Goal: Information Seeking & Learning: Learn about a topic

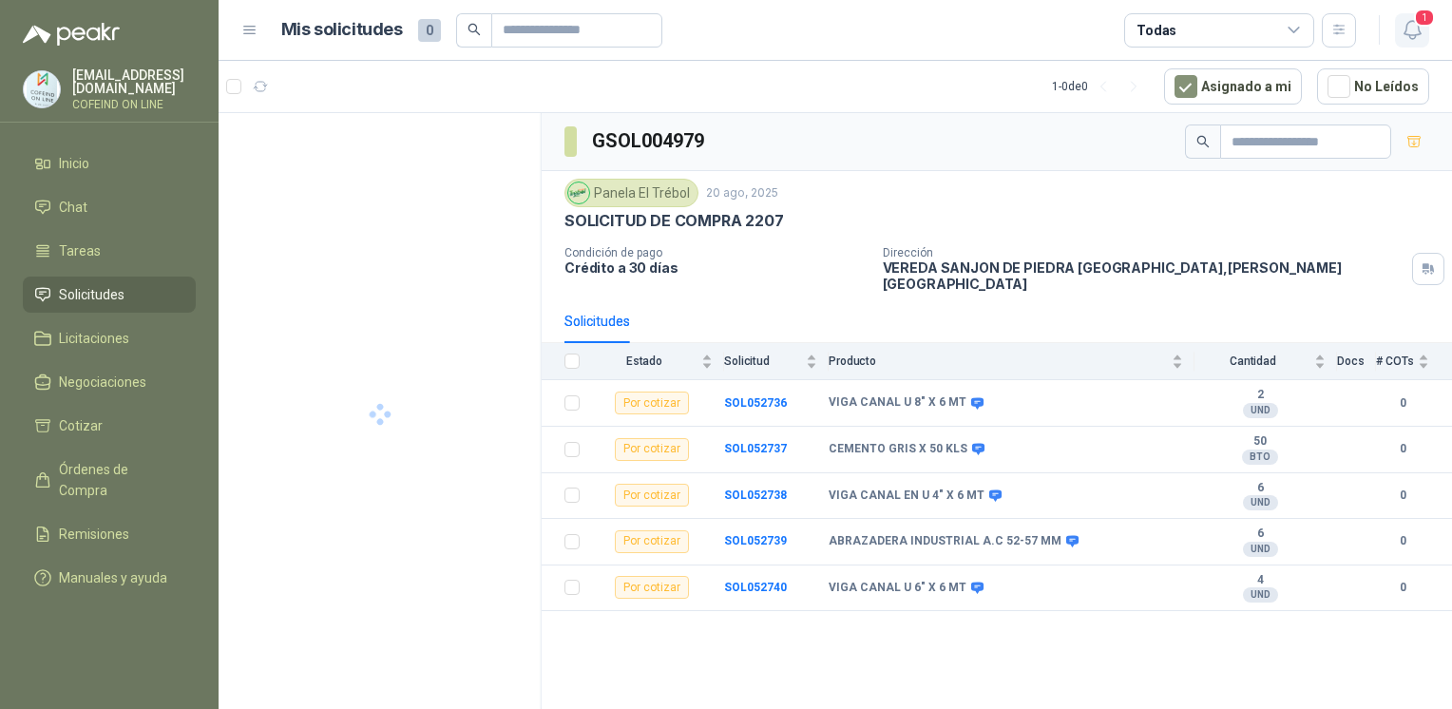
click at [1415, 38] on icon "button" at bounding box center [1412, 30] width 24 height 24
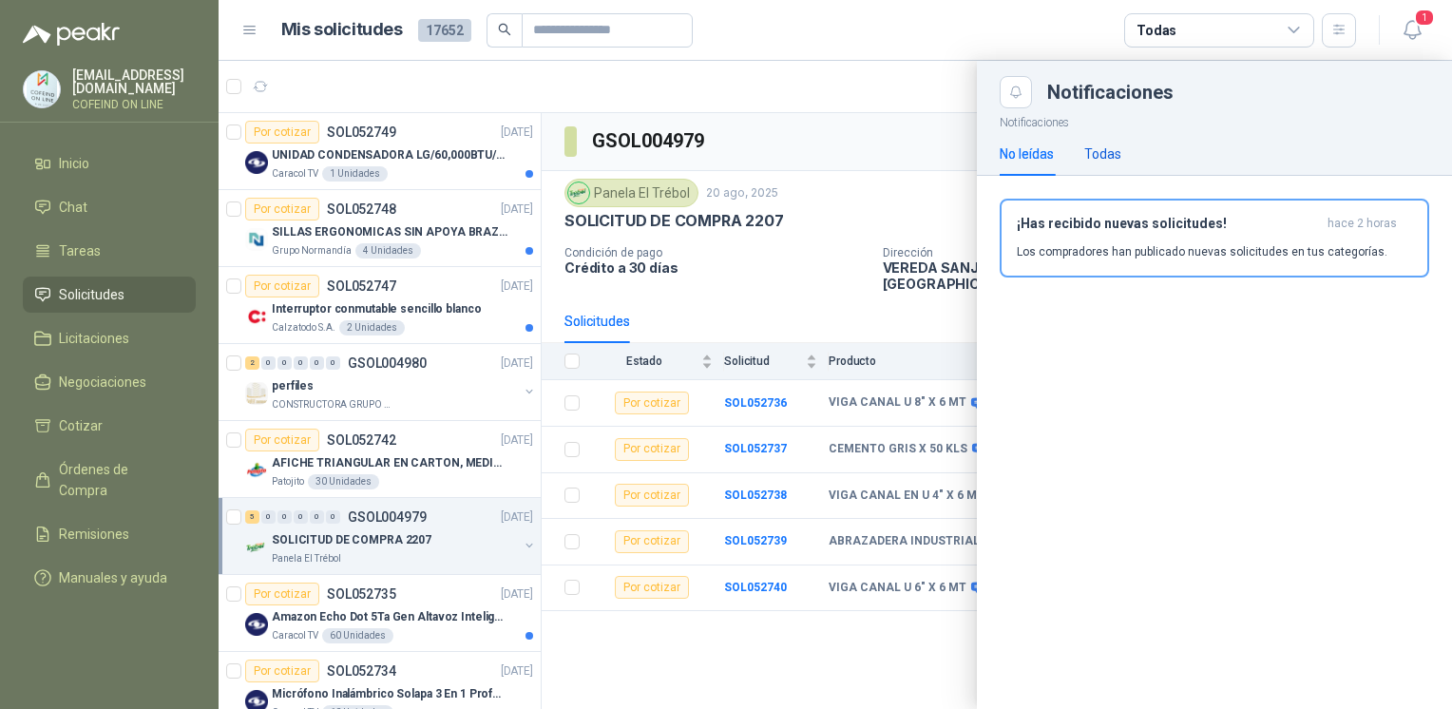
click at [1118, 158] on div "Todas" at bounding box center [1102, 153] width 37 height 21
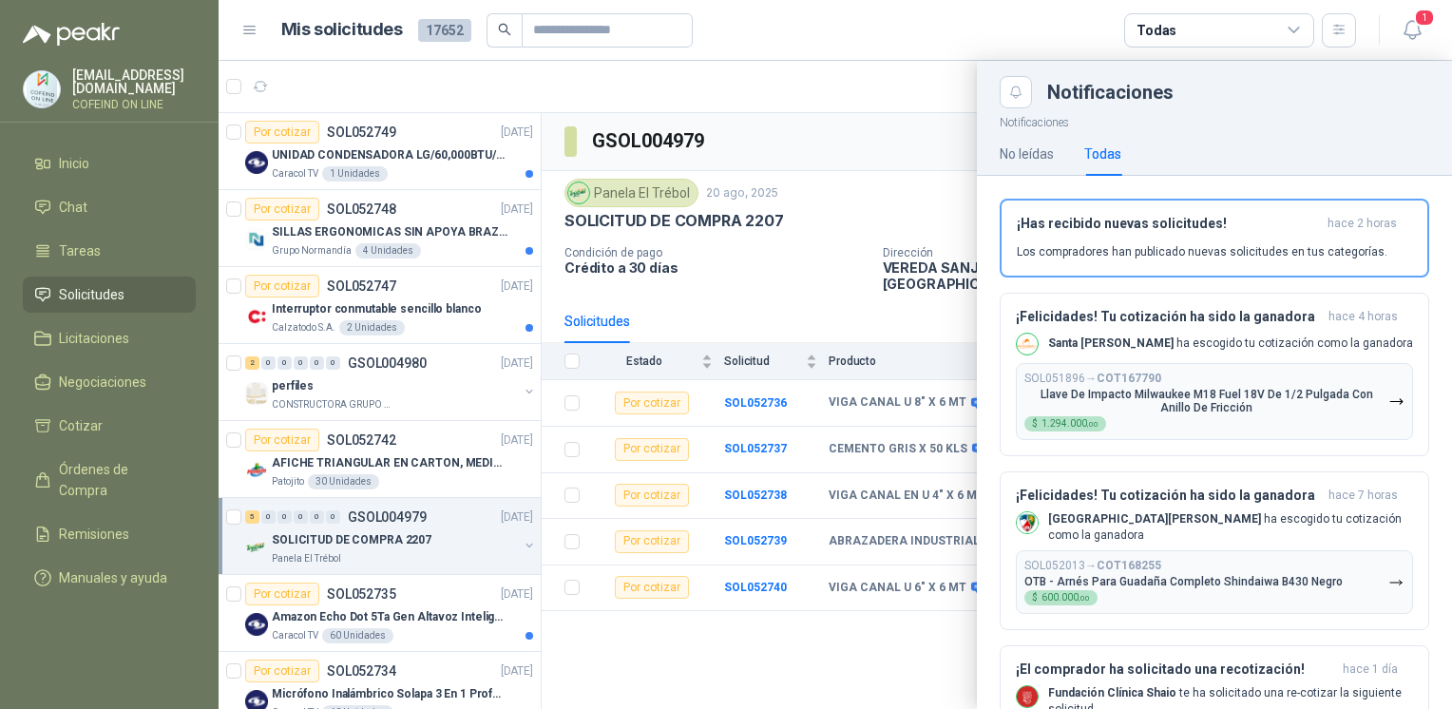
click at [803, 119] on div at bounding box center [835, 385] width 1233 height 648
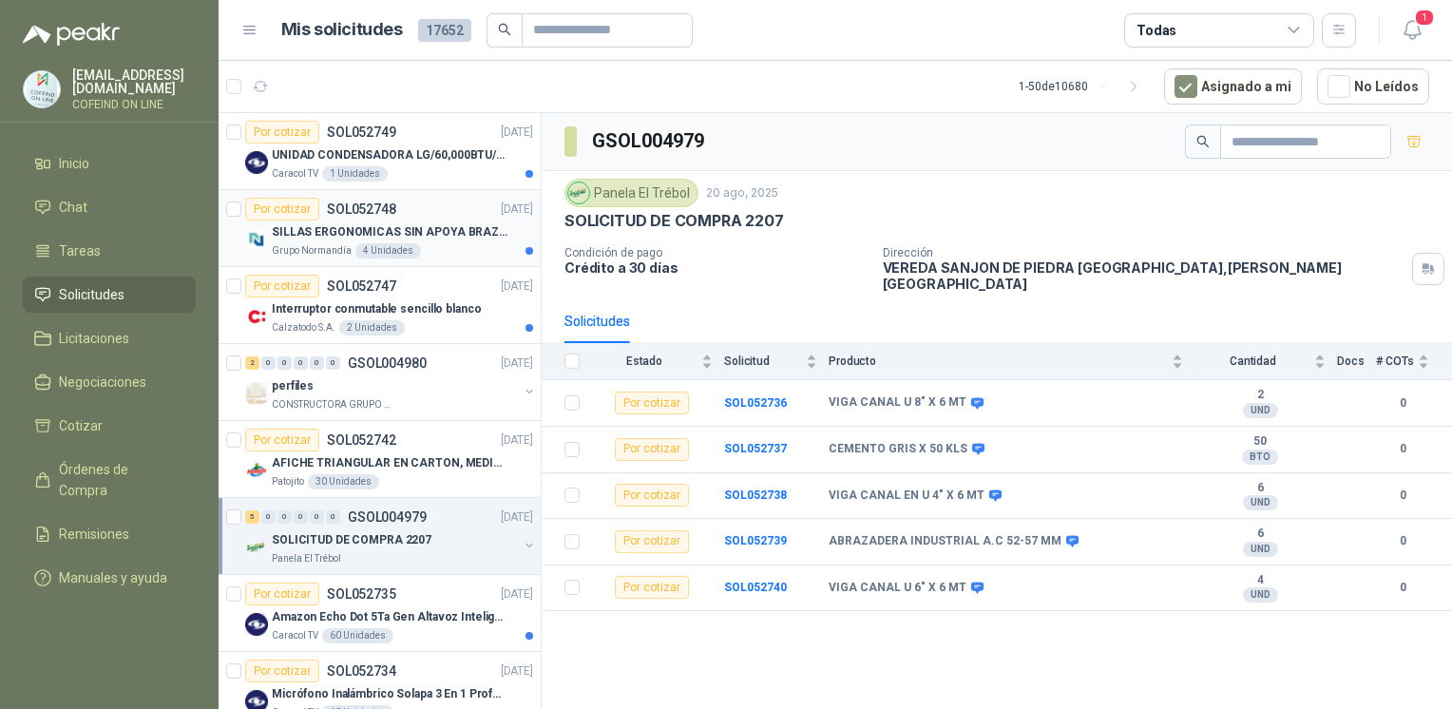
click at [466, 223] on p "SILLAS ERGONOMICAS SIN APOYA BRAZOS" at bounding box center [390, 232] width 237 height 18
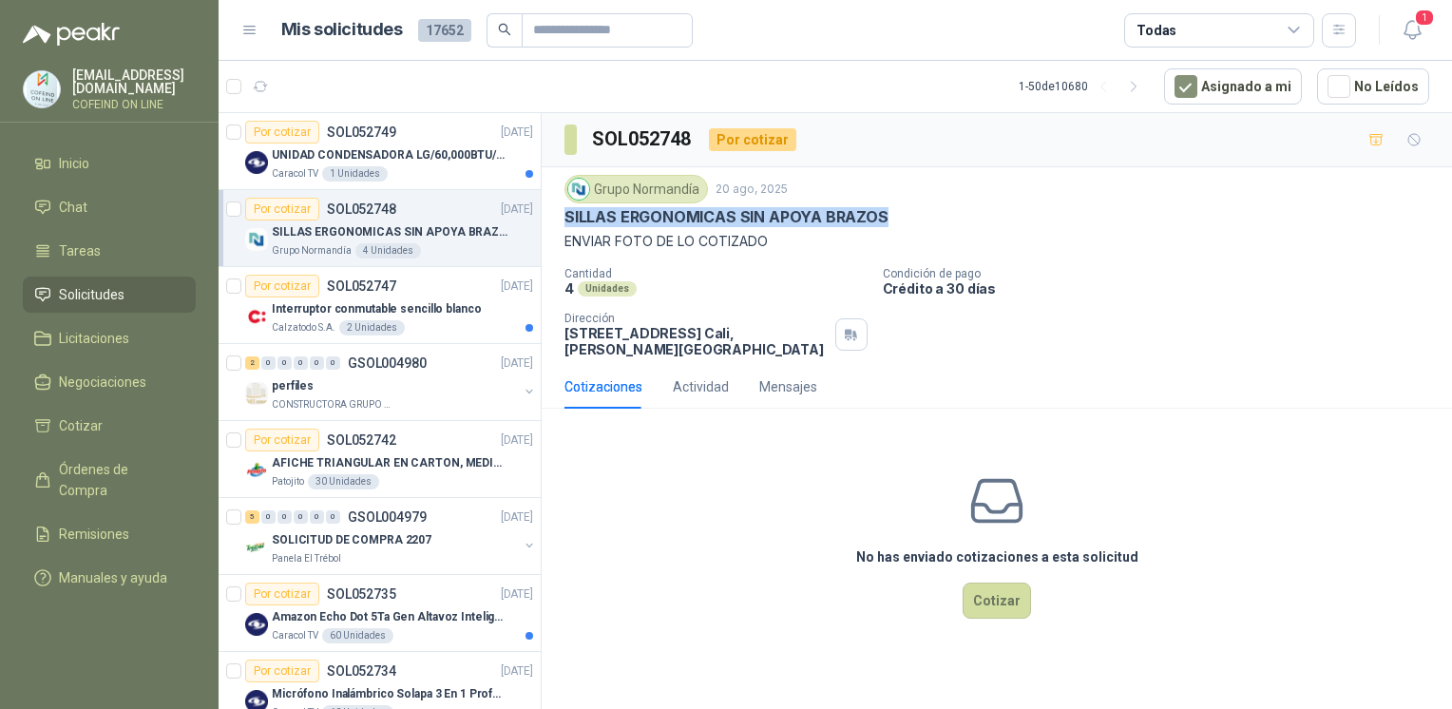
drag, startPoint x: 881, startPoint y: 206, endPoint x: 564, endPoint y: 215, distance: 316.5
click at [564, 215] on div "SILLAS ERGONOMICAS SIN APOYA BRAZOS" at bounding box center [996, 217] width 865 height 20
click at [467, 297] on div "Interruptor conmutable sencillo blanco" at bounding box center [402, 308] width 261 height 23
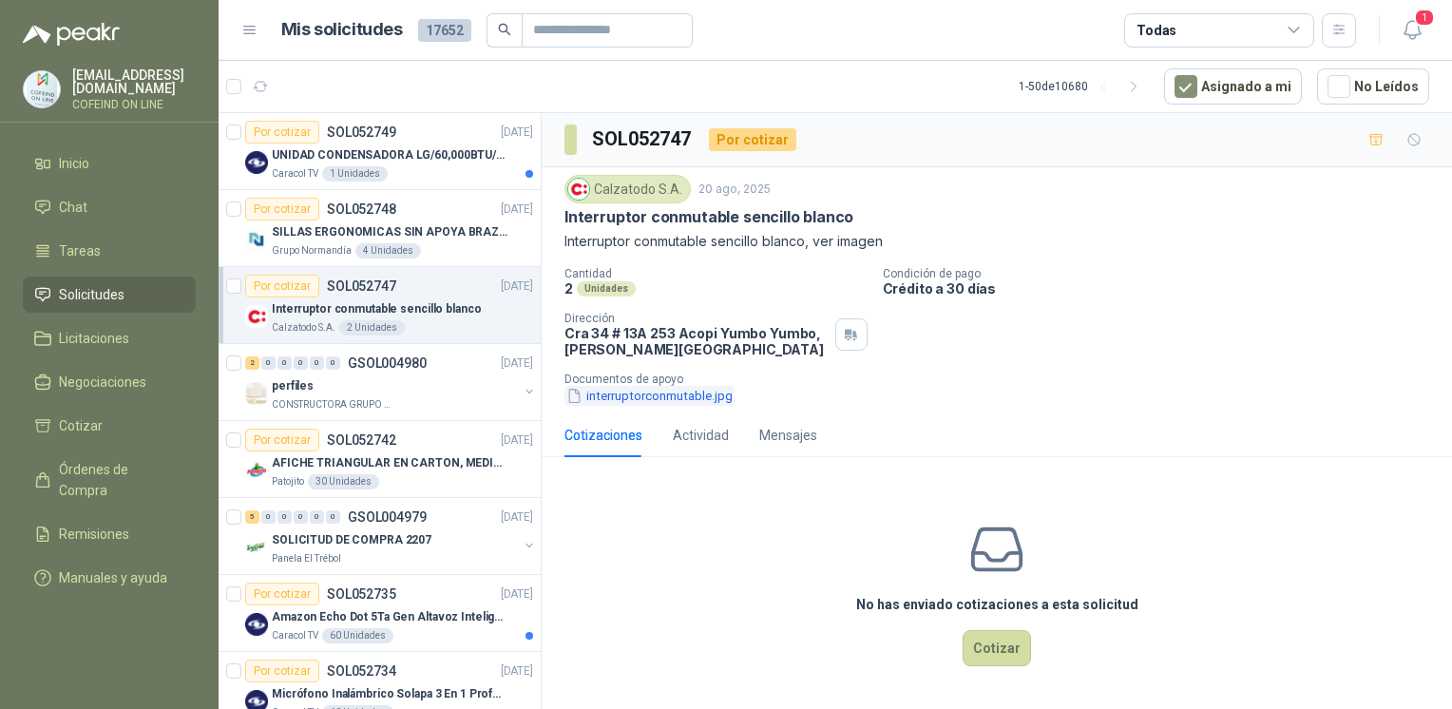
click at [665, 393] on button "interruptorconmutable.jpg" at bounding box center [649, 396] width 170 height 20
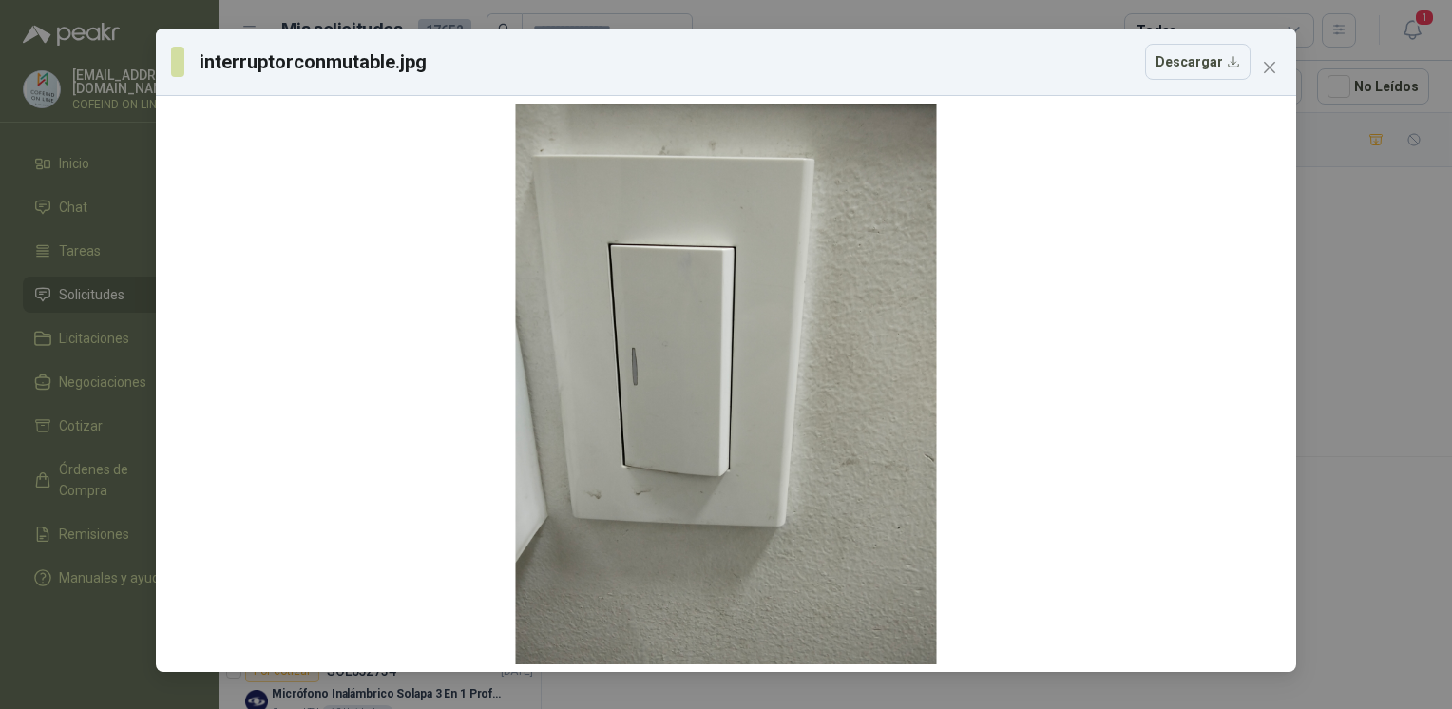
click at [1342, 401] on div "interruptorconmutable.jpg Descargar" at bounding box center [726, 354] width 1452 height 709
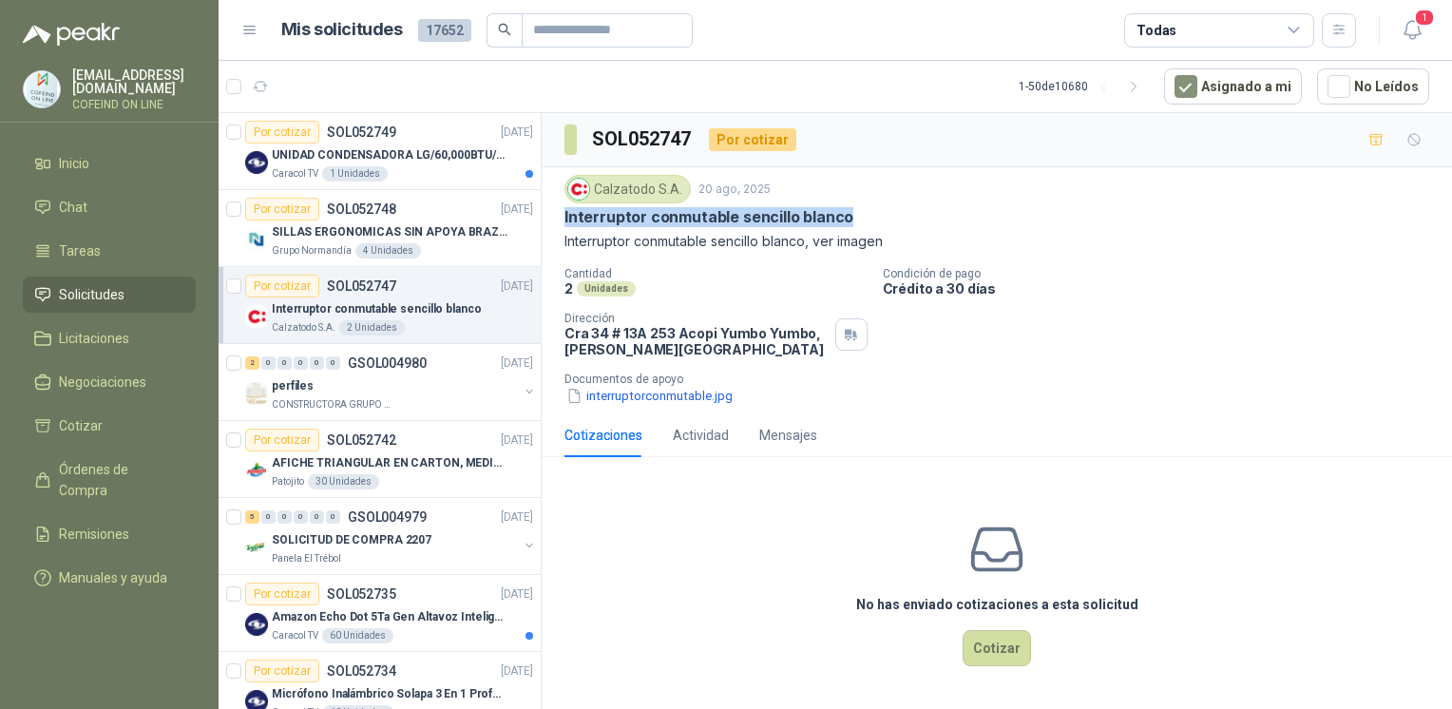
drag, startPoint x: 557, startPoint y: 215, endPoint x: 891, endPoint y: 205, distance: 334.5
click at [891, 205] on div "Calzatodo [DATE] Interruptor conmutable sencillo blanco Interruptor conmutable …" at bounding box center [997, 290] width 910 height 246
copy p "Interruptor conmutable sencillo blanco"
click at [685, 402] on button "interruptorconmutable.jpg" at bounding box center [649, 396] width 170 height 20
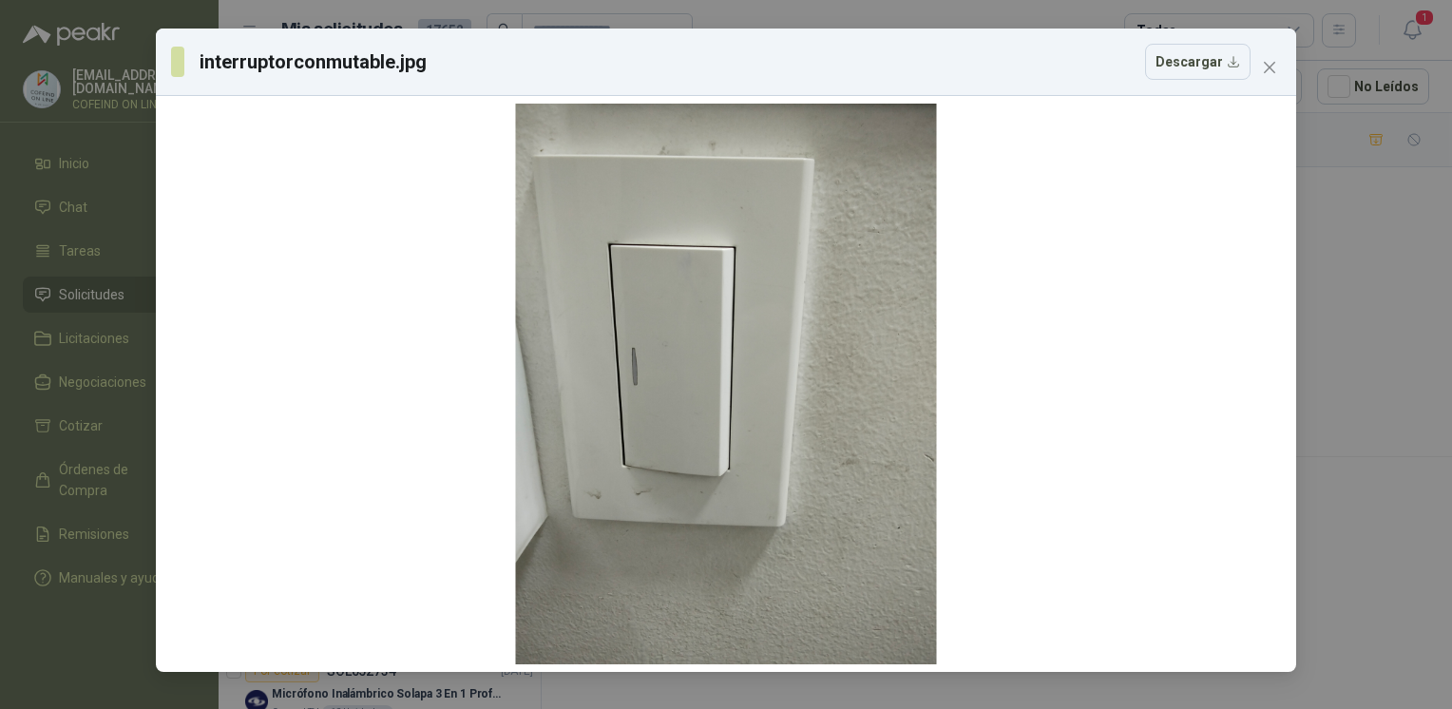
click at [1334, 444] on div "interruptorconmutable.jpg Descargar" at bounding box center [726, 354] width 1452 height 709
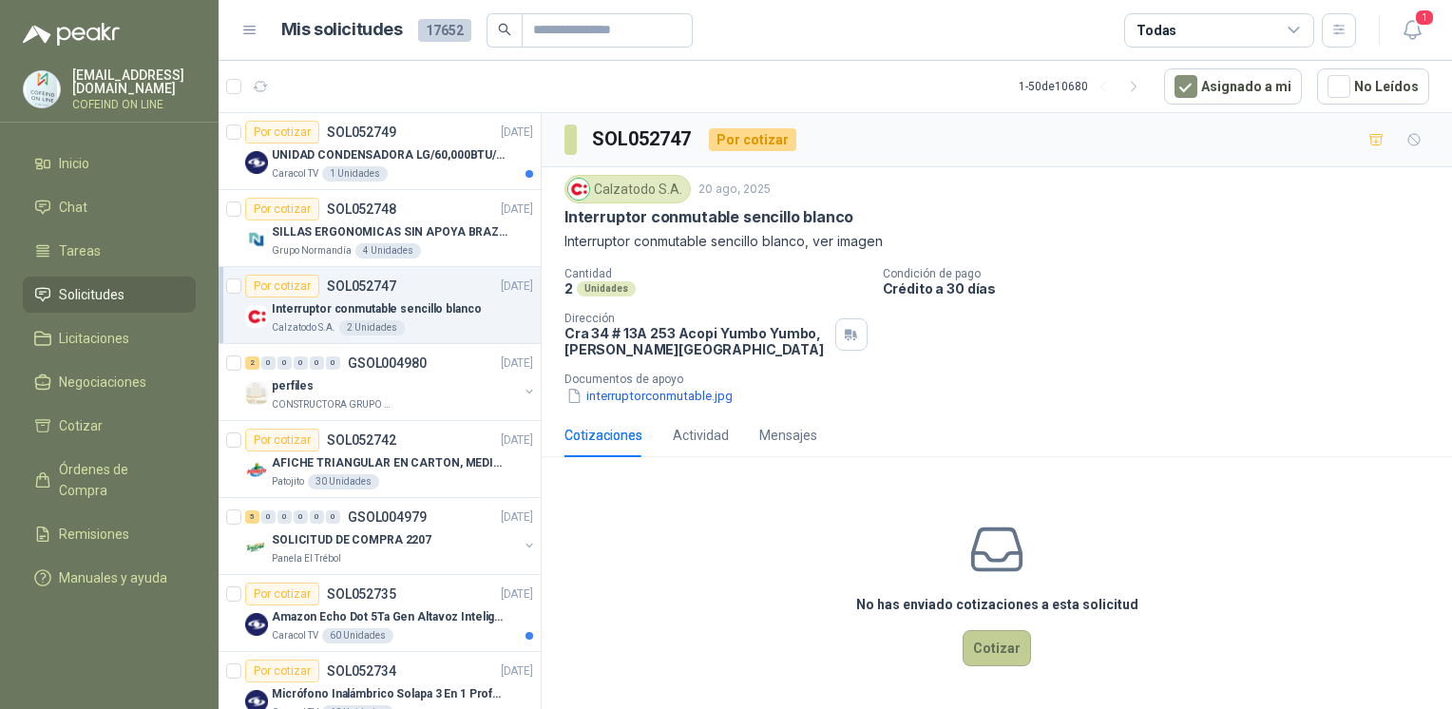
click at [985, 654] on button "Cotizar" at bounding box center [996, 648] width 68 height 36
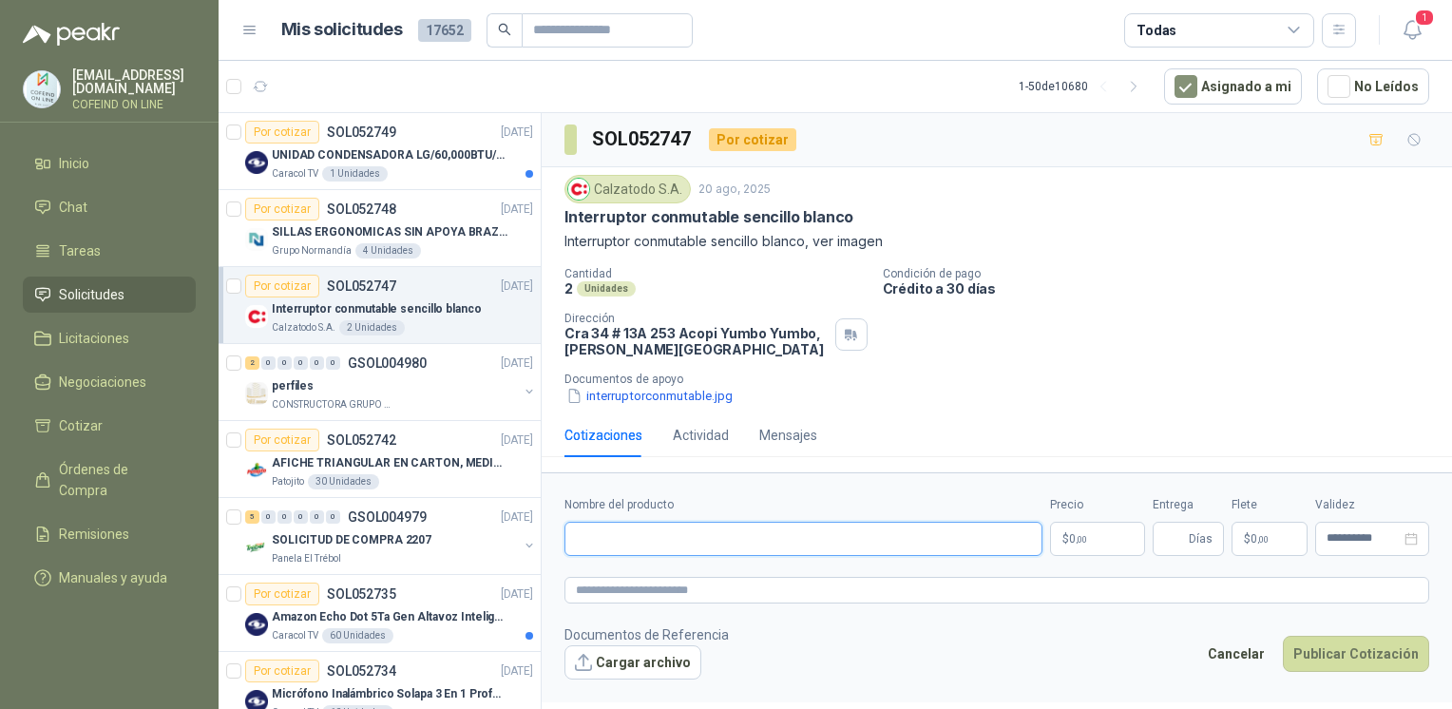
click at [818, 531] on input "Nombre del producto" at bounding box center [803, 539] width 478 height 34
paste input "**********"
type input "**********"
click at [643, 637] on p "Documentos de Referencia" at bounding box center [646, 634] width 164 height 21
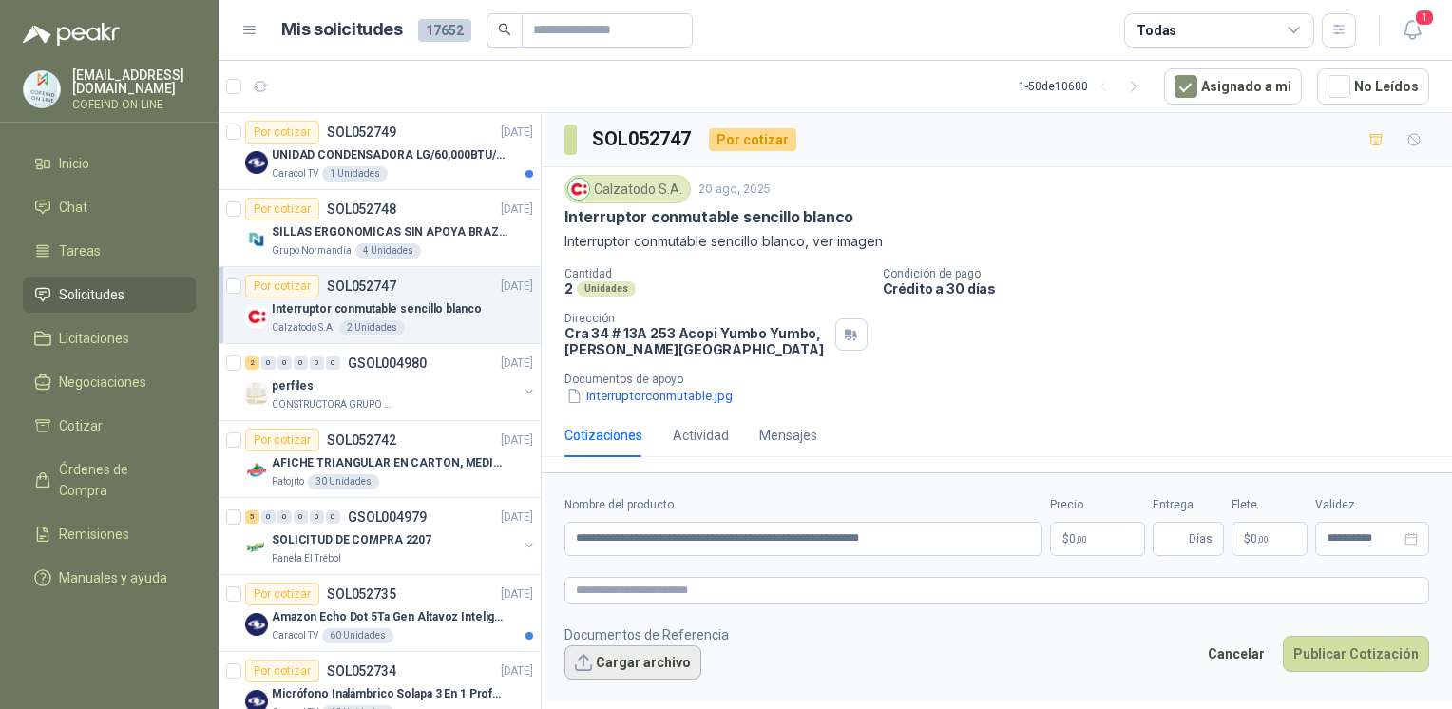
click at [645, 653] on button "Cargar archivo" at bounding box center [632, 662] width 137 height 34
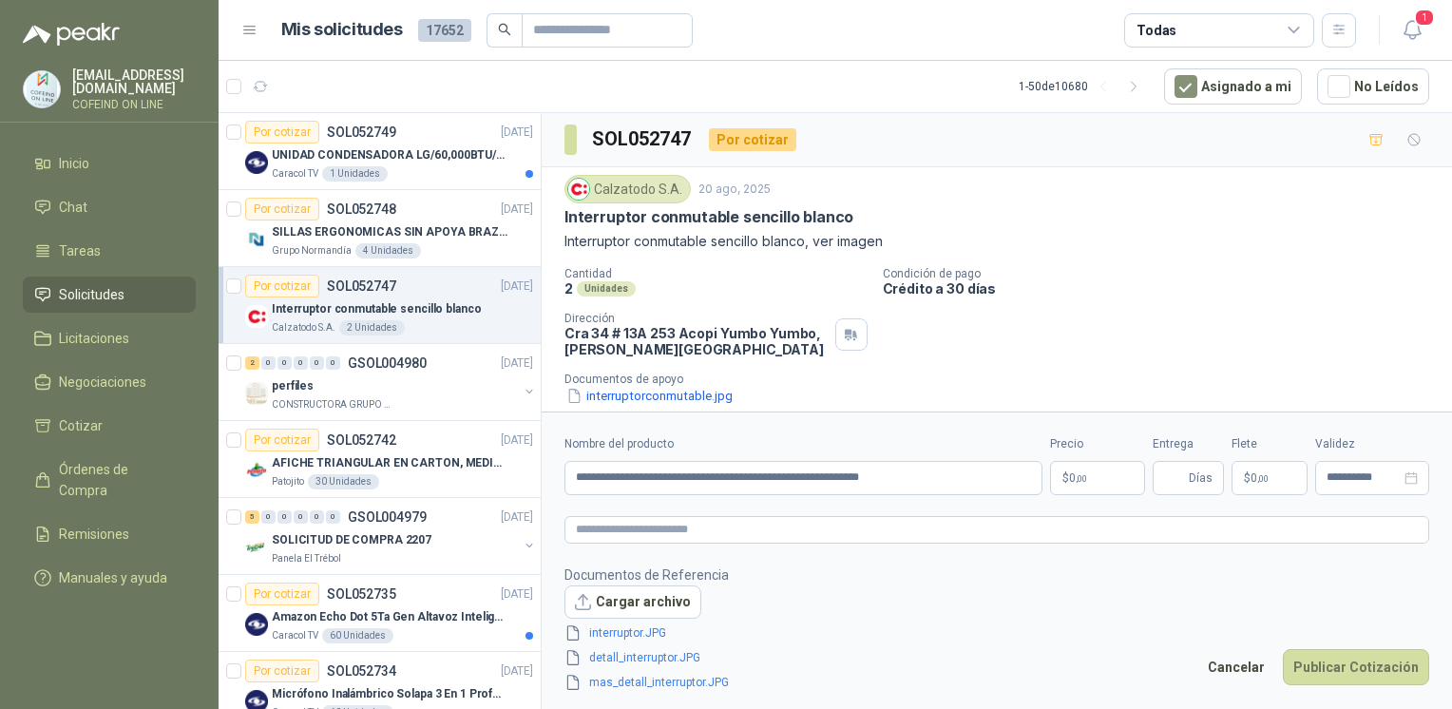
click at [1073, 474] on body "[EMAIL_ADDRESS][DOMAIN_NAME] COFEIND ON LINE Inicio Chat Tareas Solicitudes Lic…" at bounding box center [726, 354] width 1452 height 709
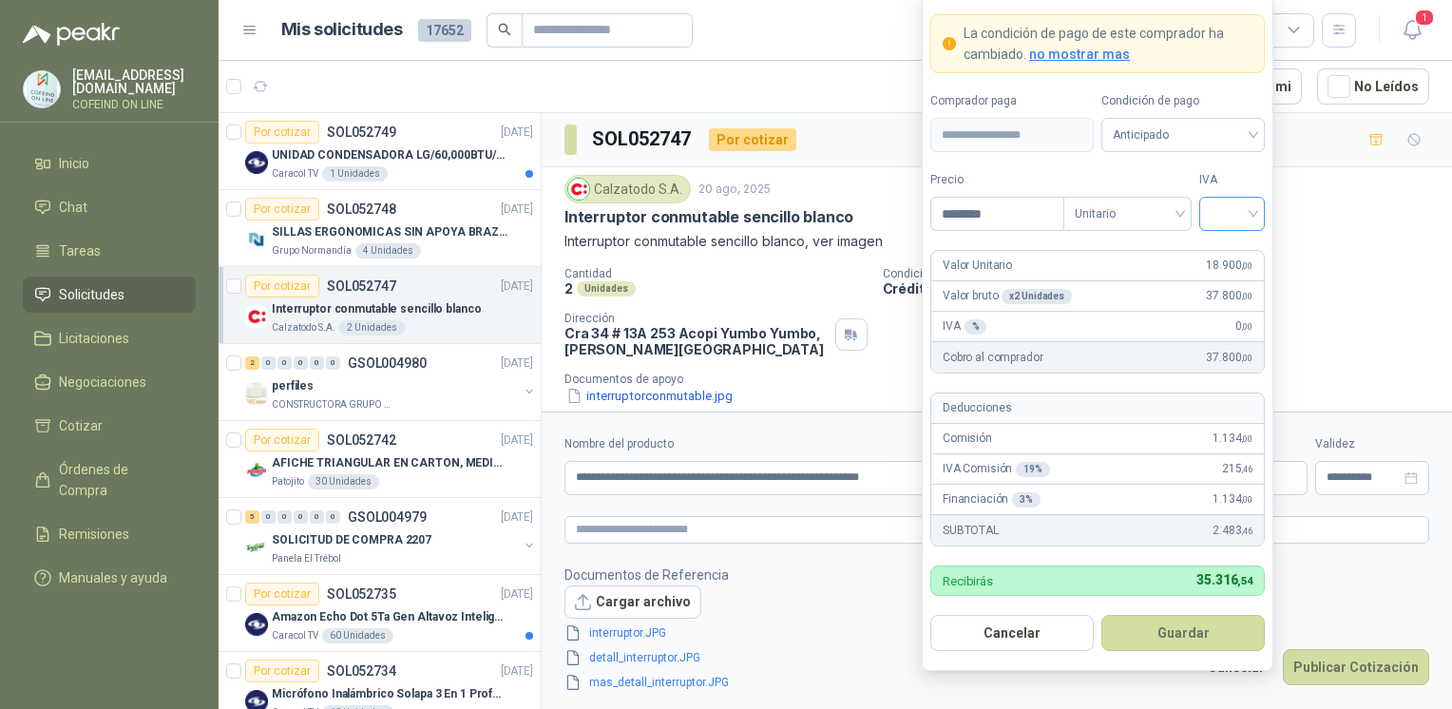
type input "********"
click at [1243, 212] on input "search" at bounding box center [1231, 212] width 43 height 29
click at [1224, 314] on div "0%" at bounding box center [1231, 315] width 35 height 21
click at [1170, 644] on button "Guardar" at bounding box center [1182, 633] width 163 height 36
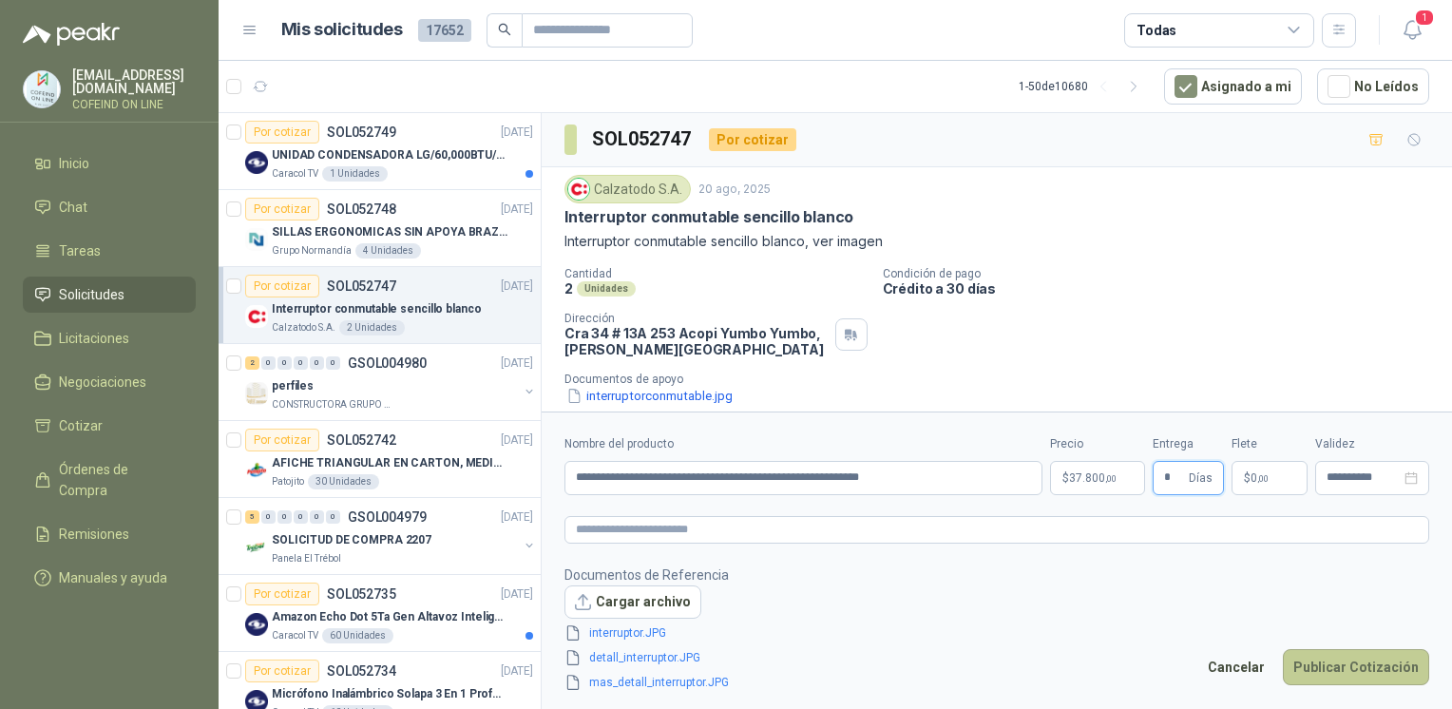
type input "*"
click at [1358, 665] on button "Publicar Cotización" at bounding box center [1356, 667] width 146 height 36
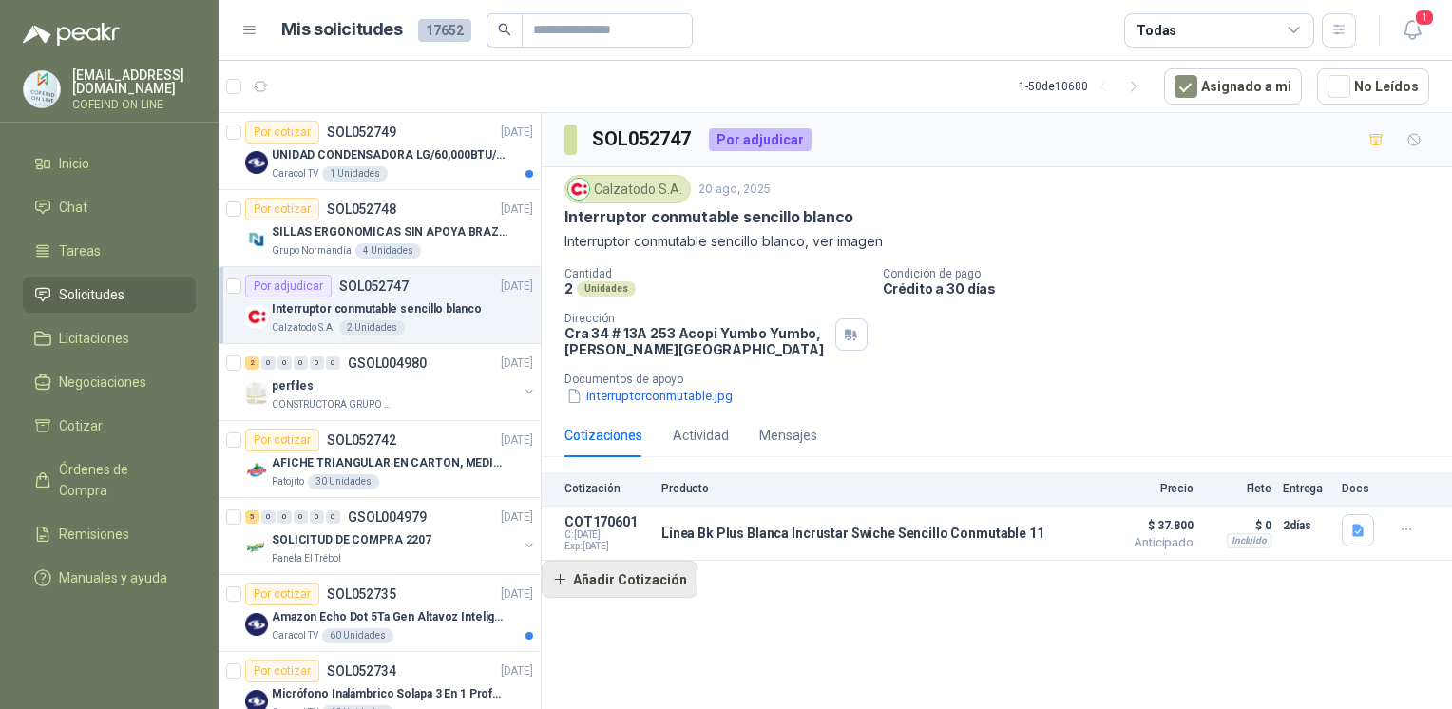
click at [669, 572] on button "Añadir Cotización" at bounding box center [620, 580] width 156 height 38
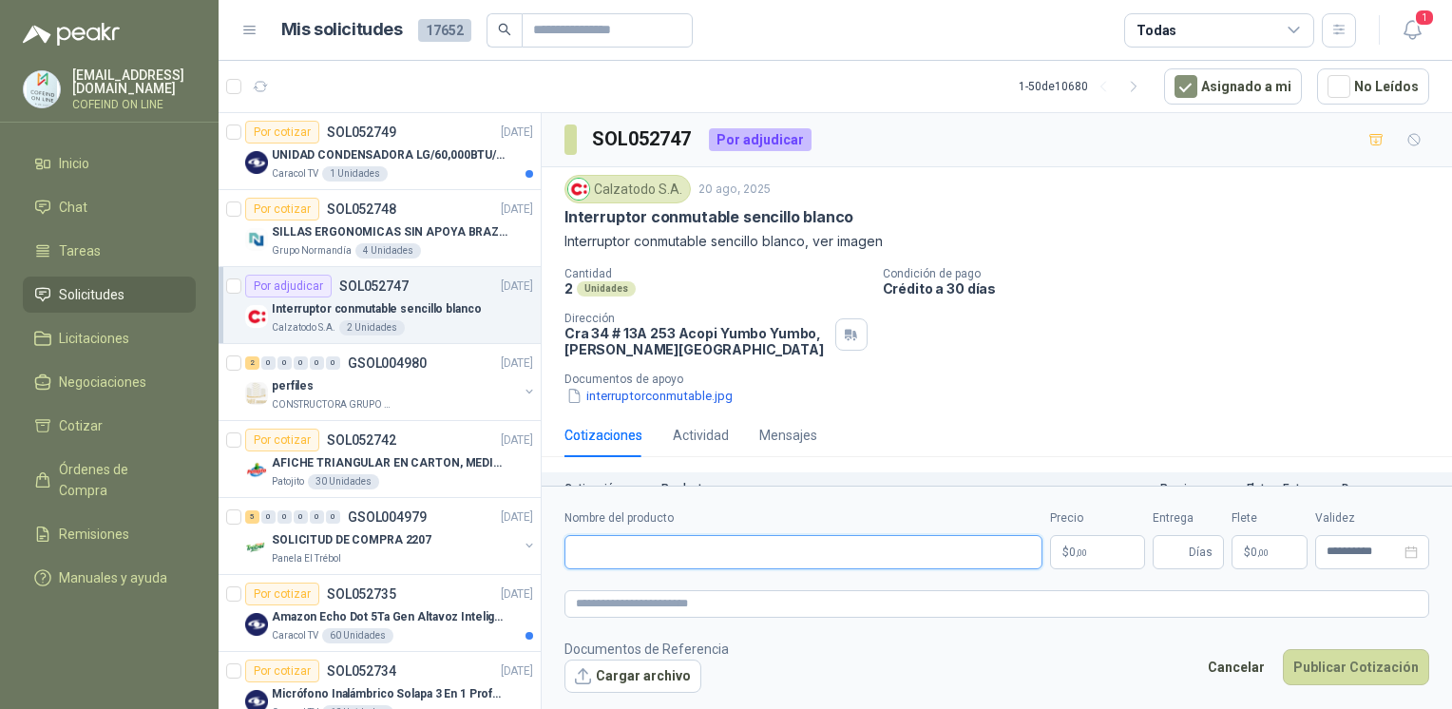
click at [717, 549] on input "Nombre del producto" at bounding box center [803, 552] width 478 height 34
paste input "**********"
type input "**********"
click at [675, 675] on button "Cargar archivo" at bounding box center [632, 676] width 137 height 34
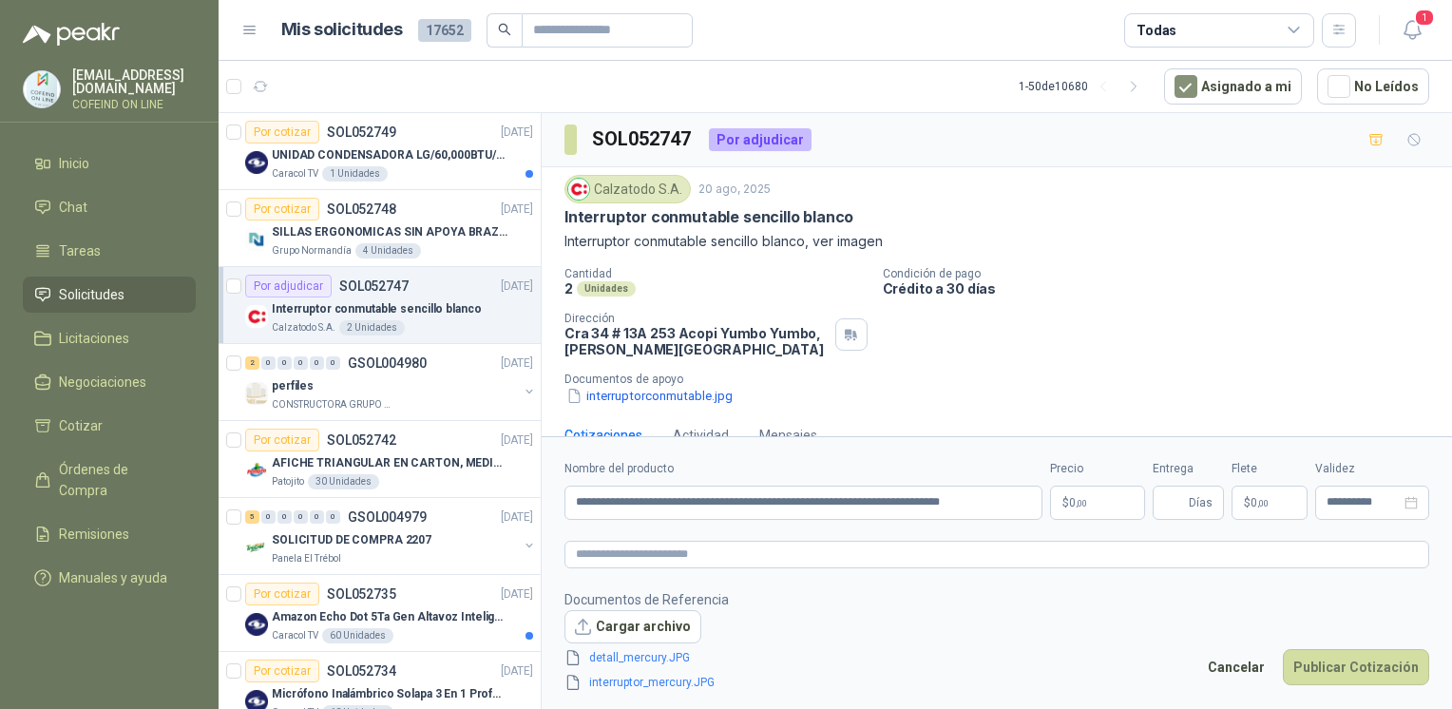
click at [1092, 509] on body "[EMAIL_ADDRESS][DOMAIN_NAME] COFEIND ON LINE Inicio Chat Tareas Solicitudes Lic…" at bounding box center [726, 354] width 1452 height 709
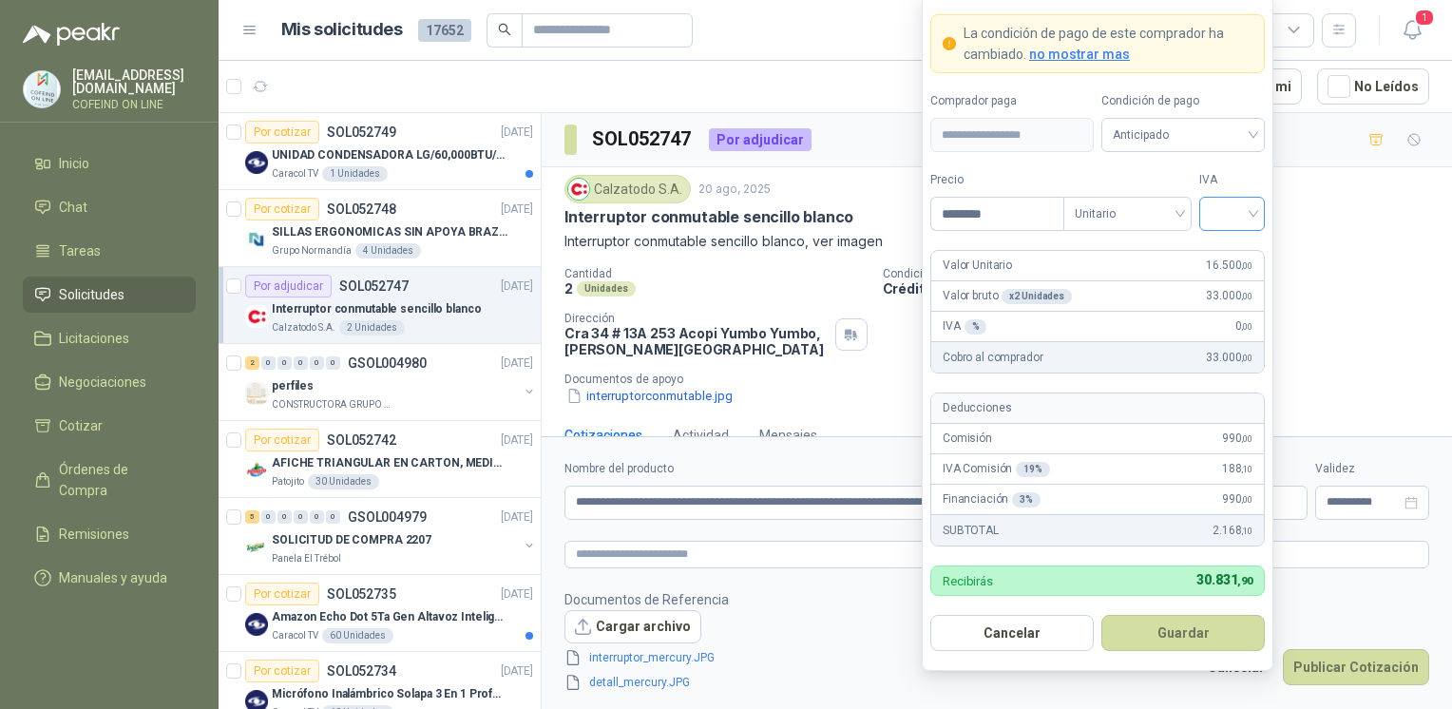
type input "********"
click at [1218, 214] on input "search" at bounding box center [1231, 212] width 43 height 29
click at [1230, 332] on div "5 0 19% 5% 0%" at bounding box center [1232, 285] width 66 height 99
click at [1229, 325] on div "0%" at bounding box center [1231, 315] width 35 height 21
click at [1198, 628] on button "Guardar" at bounding box center [1182, 633] width 163 height 36
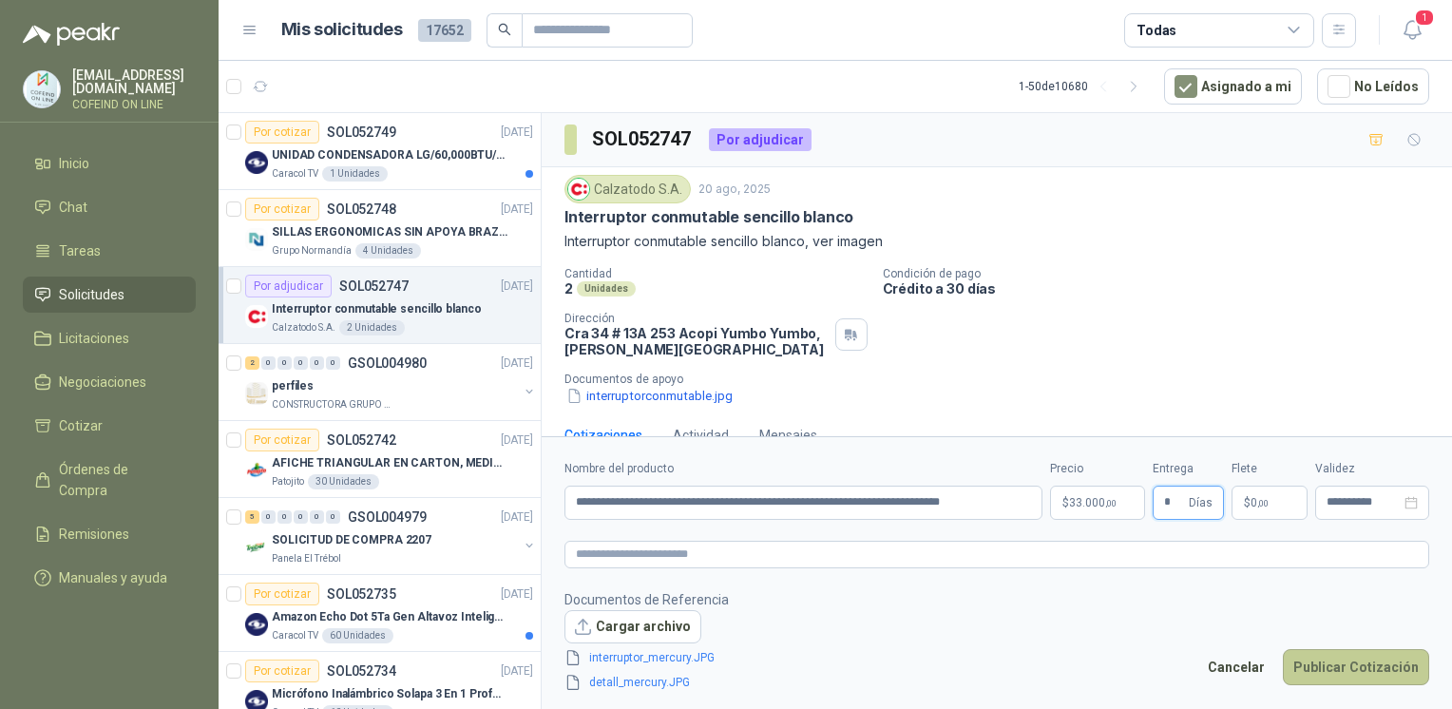
type input "*"
click at [1315, 667] on button "Publicar Cotización" at bounding box center [1356, 667] width 146 height 36
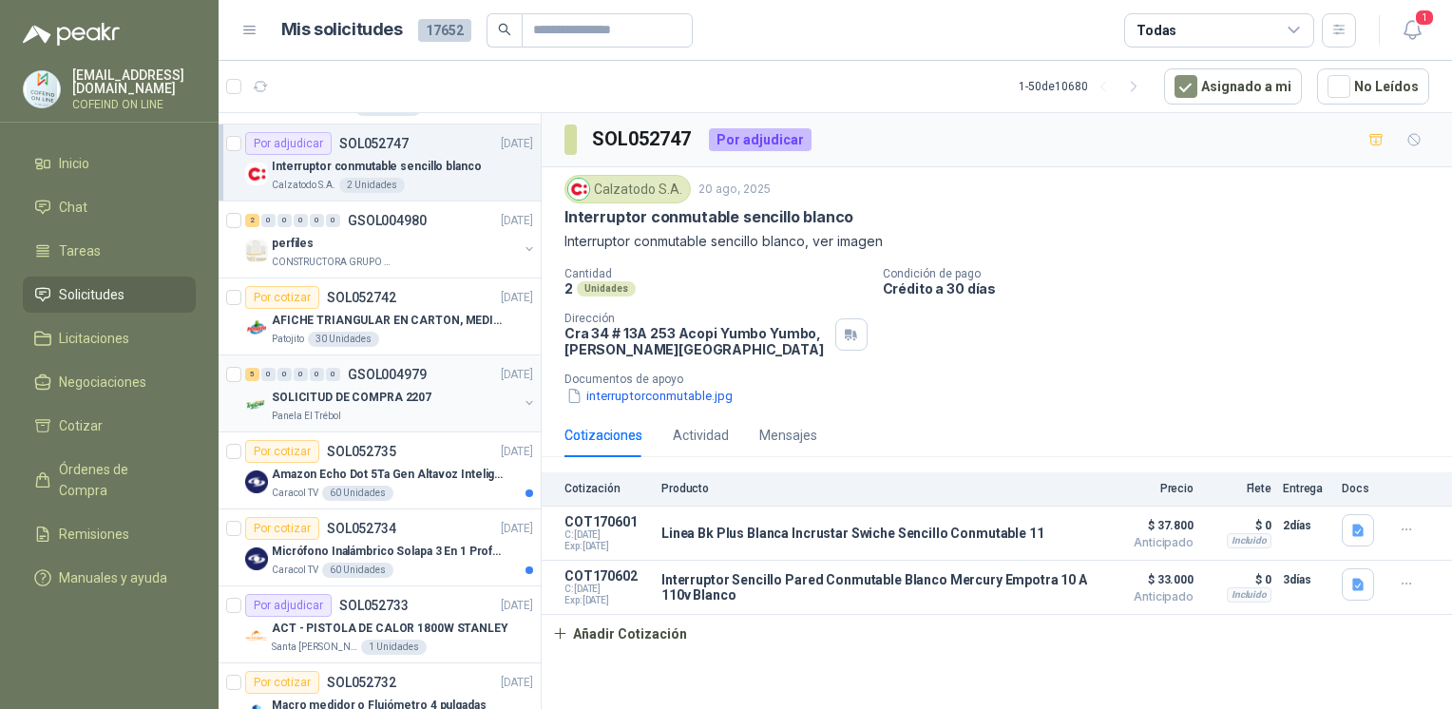
scroll to position [150, 0]
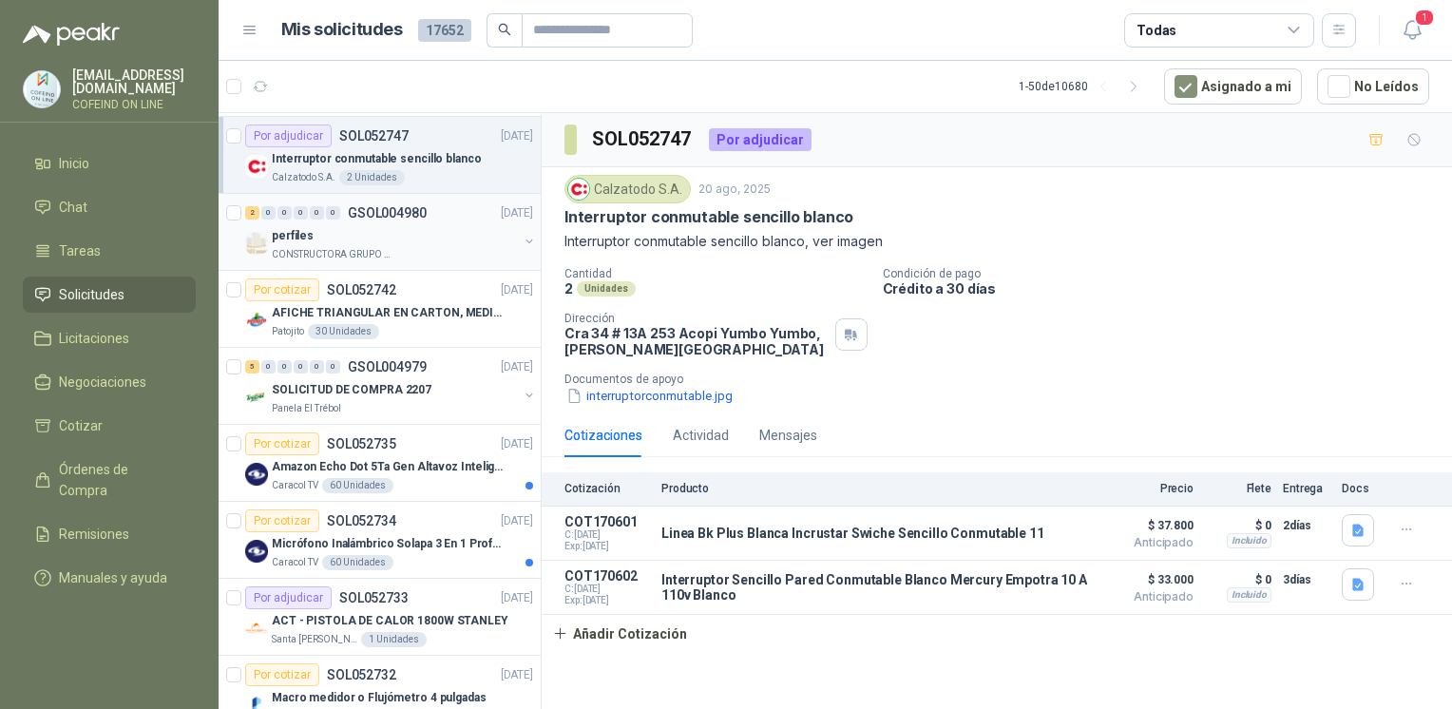
click at [304, 262] on div "2 0 0 0 0 0 GSOL004980 [DATE] perfiles CONSTRUCTORA GRUPO FIP" at bounding box center [380, 232] width 322 height 77
click at [296, 254] on p "CONSTRUCTORA GRUPO FIP" at bounding box center [332, 254] width 120 height 15
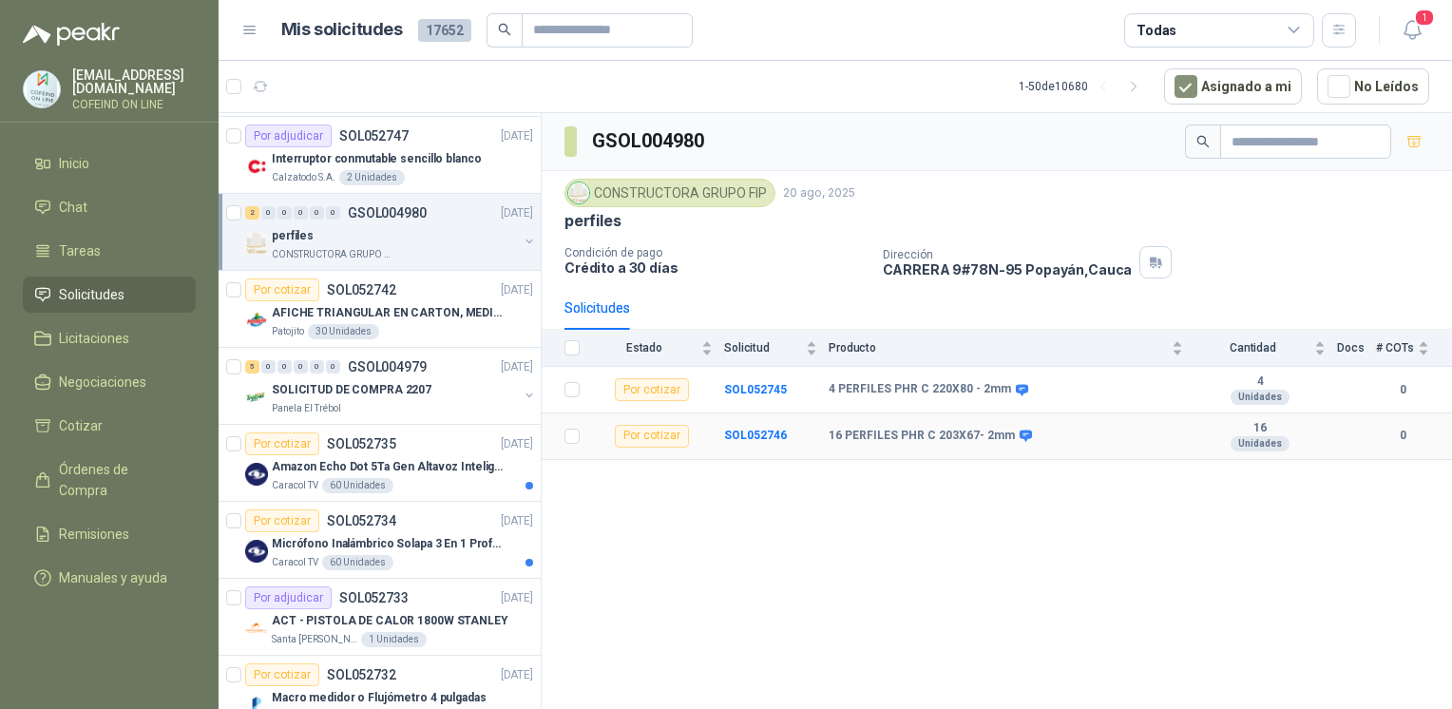
click at [737, 445] on td "SOL052746" at bounding box center [776, 436] width 105 height 47
click at [737, 433] on b "SOL052746" at bounding box center [755, 434] width 63 height 13
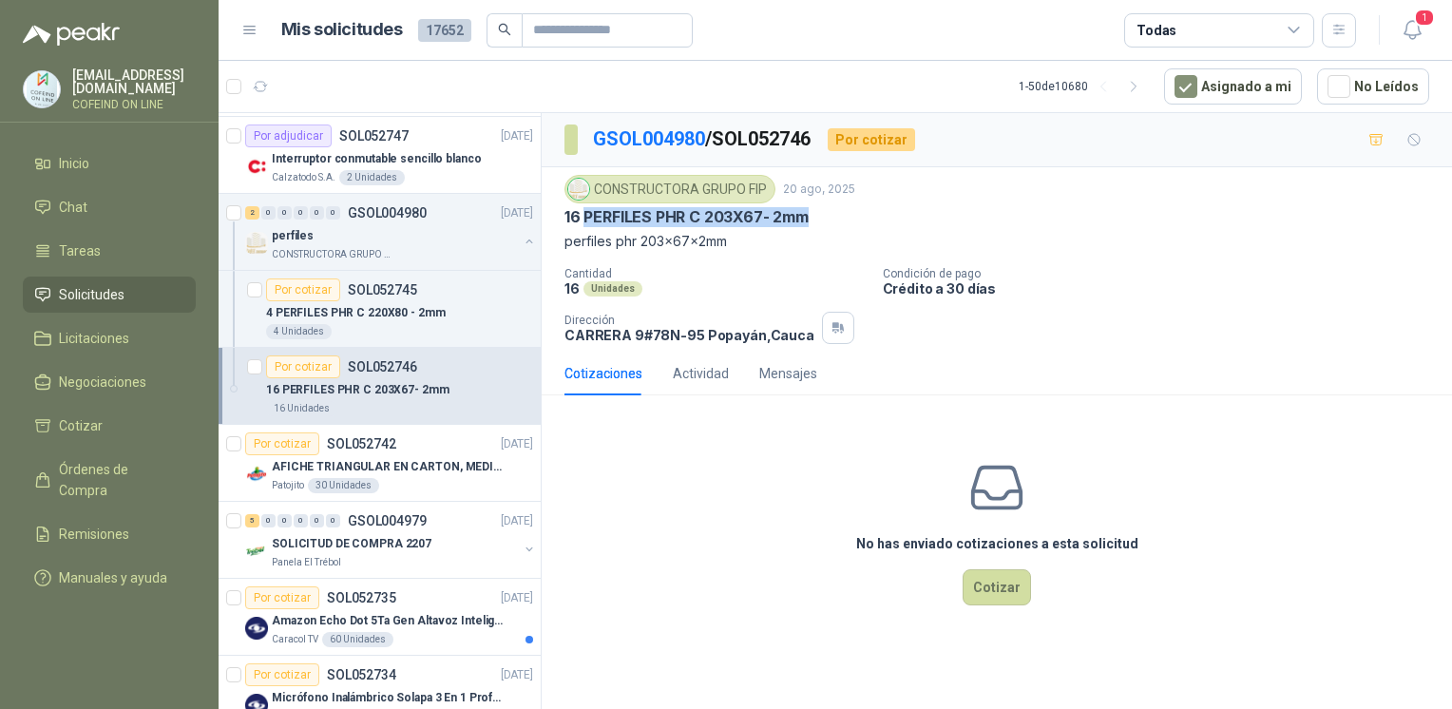
drag, startPoint x: 583, startPoint y: 211, endPoint x: 819, endPoint y: 218, distance: 235.7
click at [819, 218] on div "16 PERFILES PHR C 203X67- 2mm" at bounding box center [996, 217] width 865 height 20
copy p "PERFILES PHR C 203X67- 2mm"
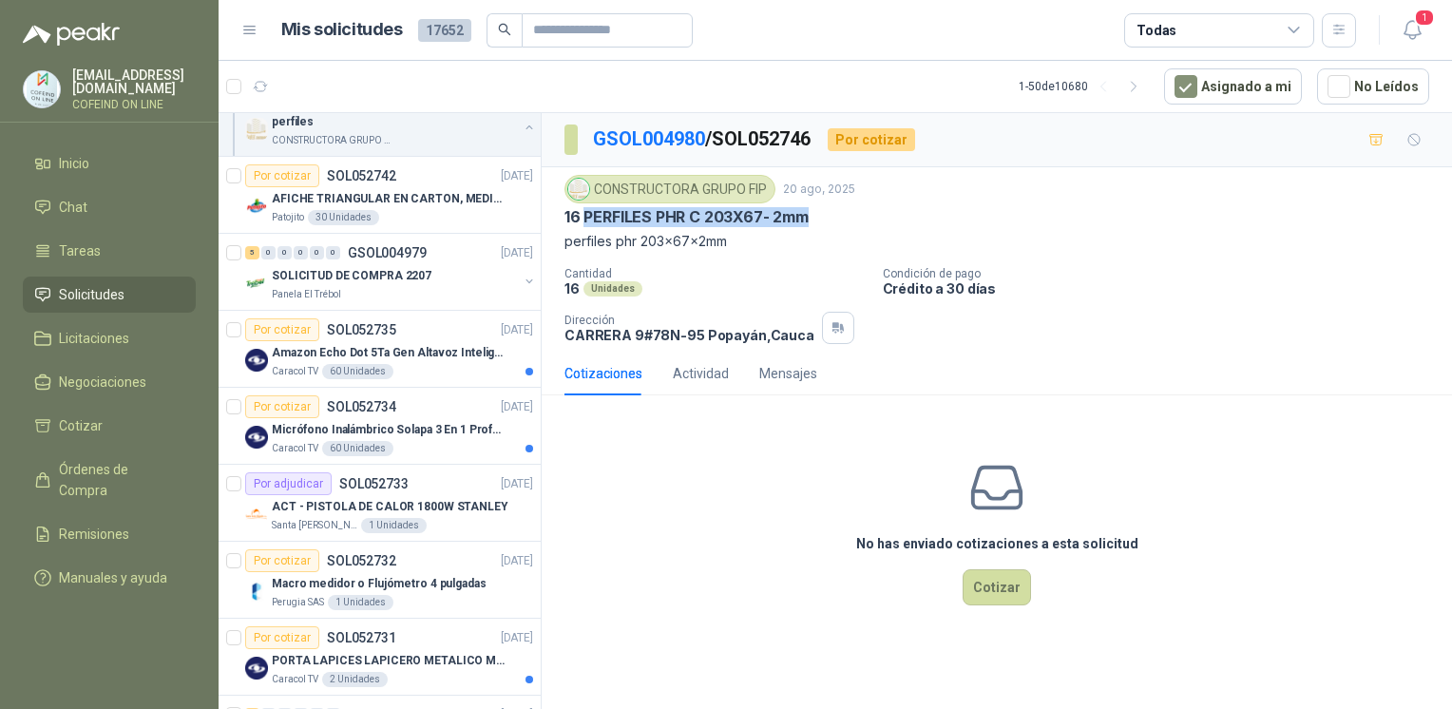
scroll to position [466, 0]
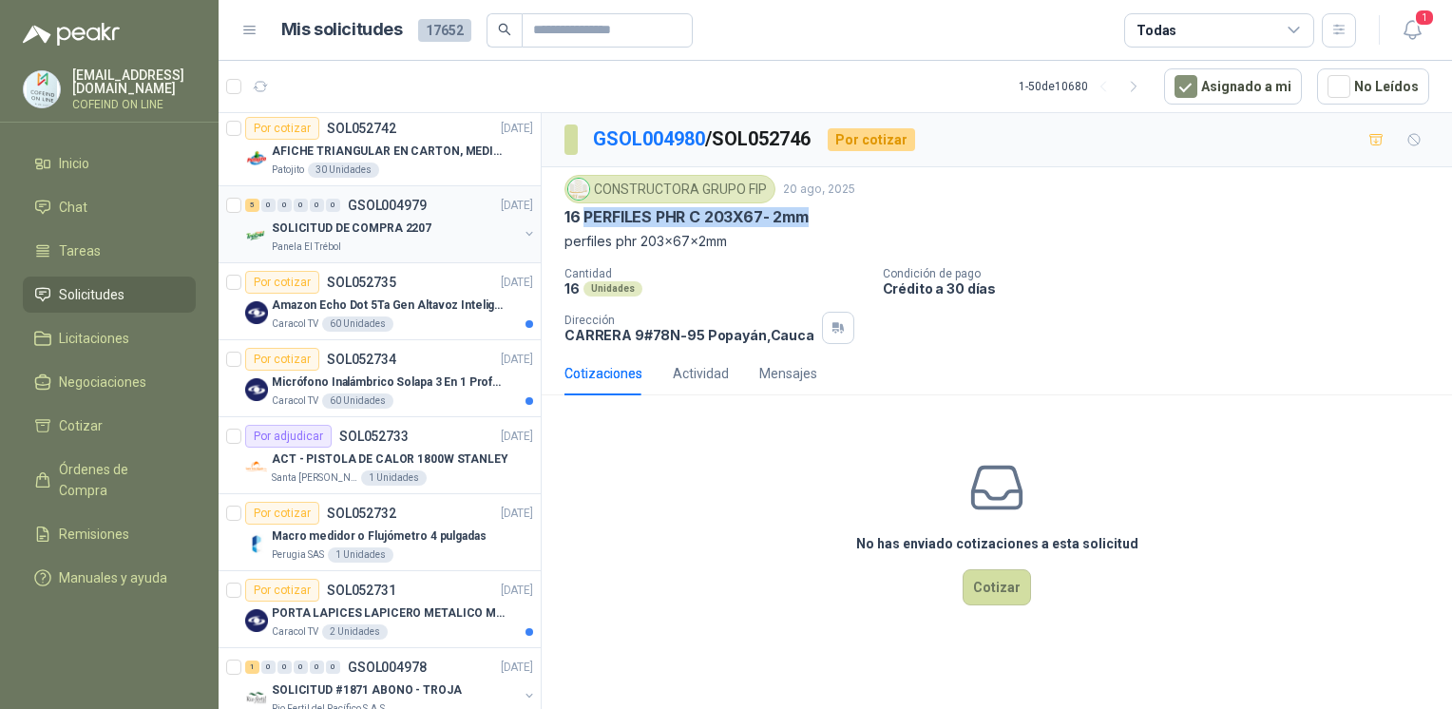
click at [376, 233] on p "SOLICITUD DE COMPRA 2207" at bounding box center [352, 228] width 160 height 18
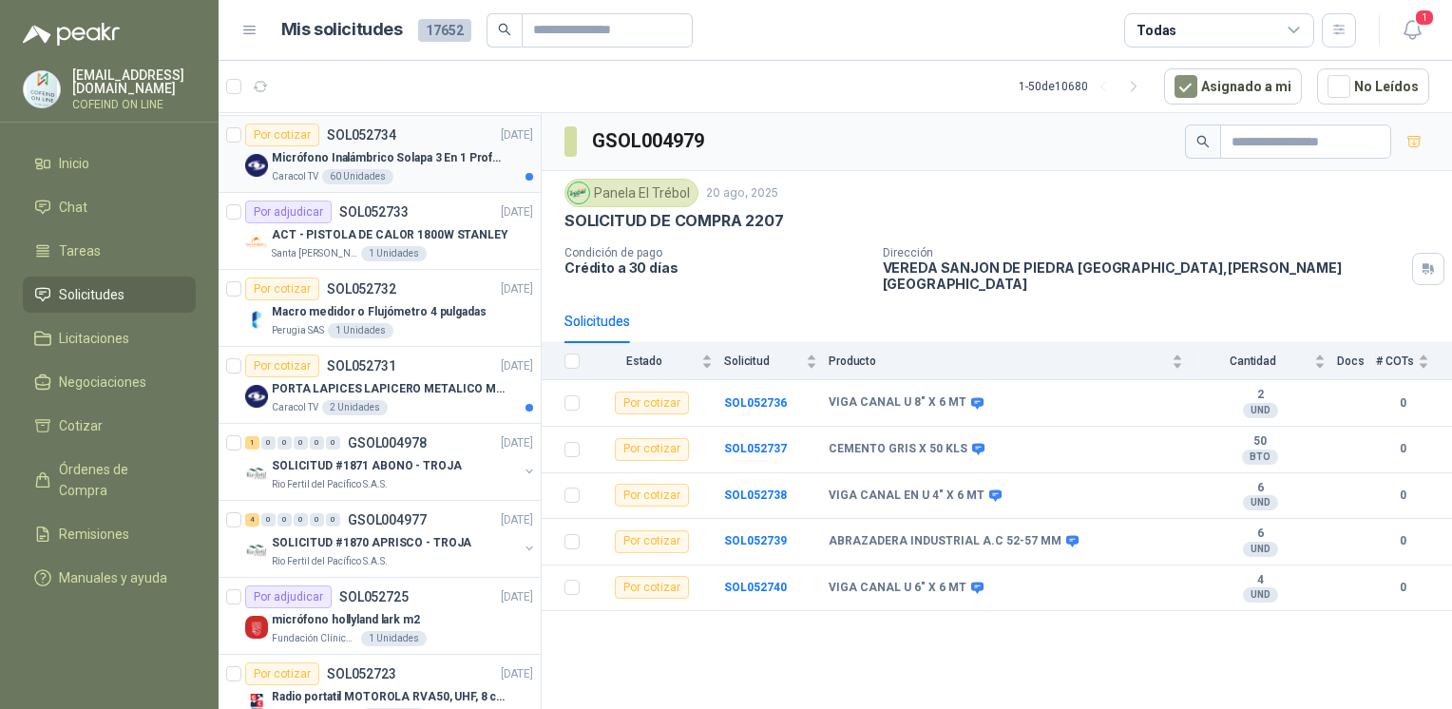
scroll to position [727, 0]
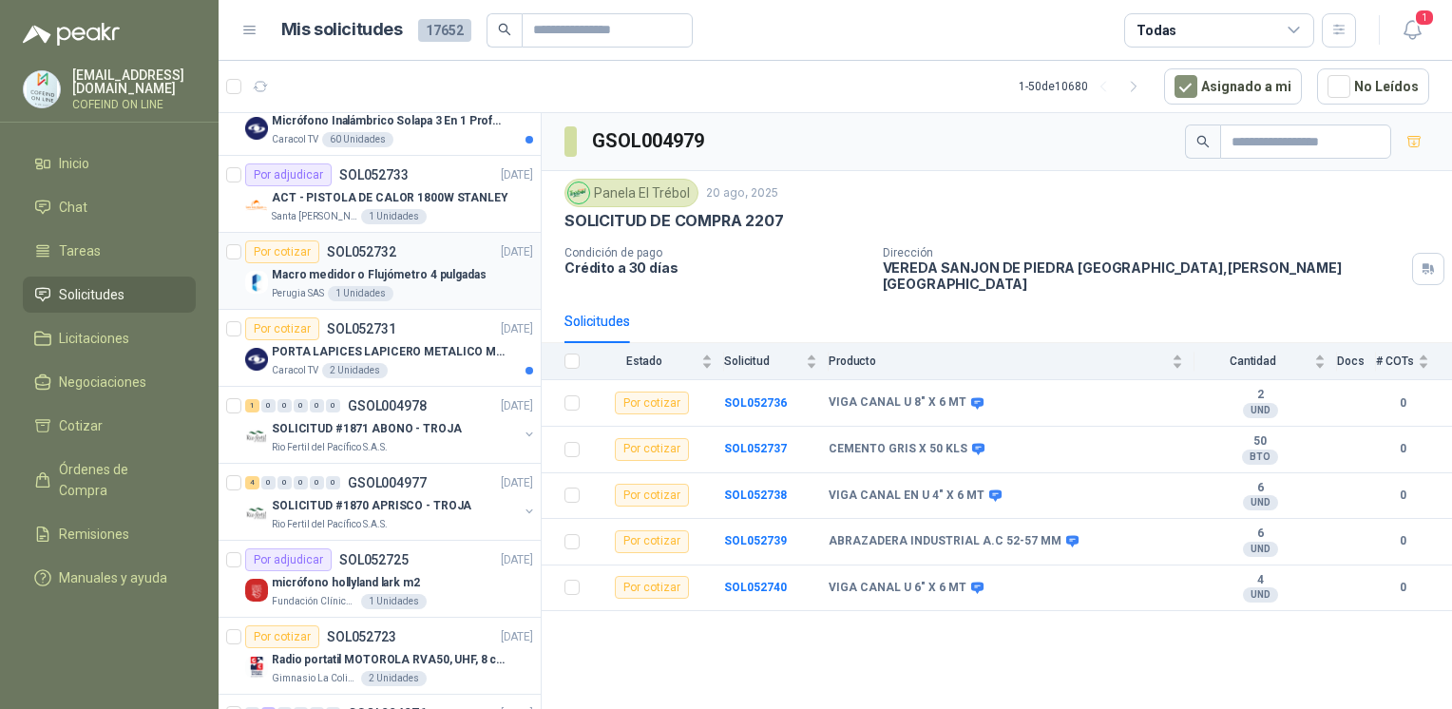
click at [394, 286] on div "Perugia SAS 1 Unidades" at bounding box center [402, 293] width 261 height 15
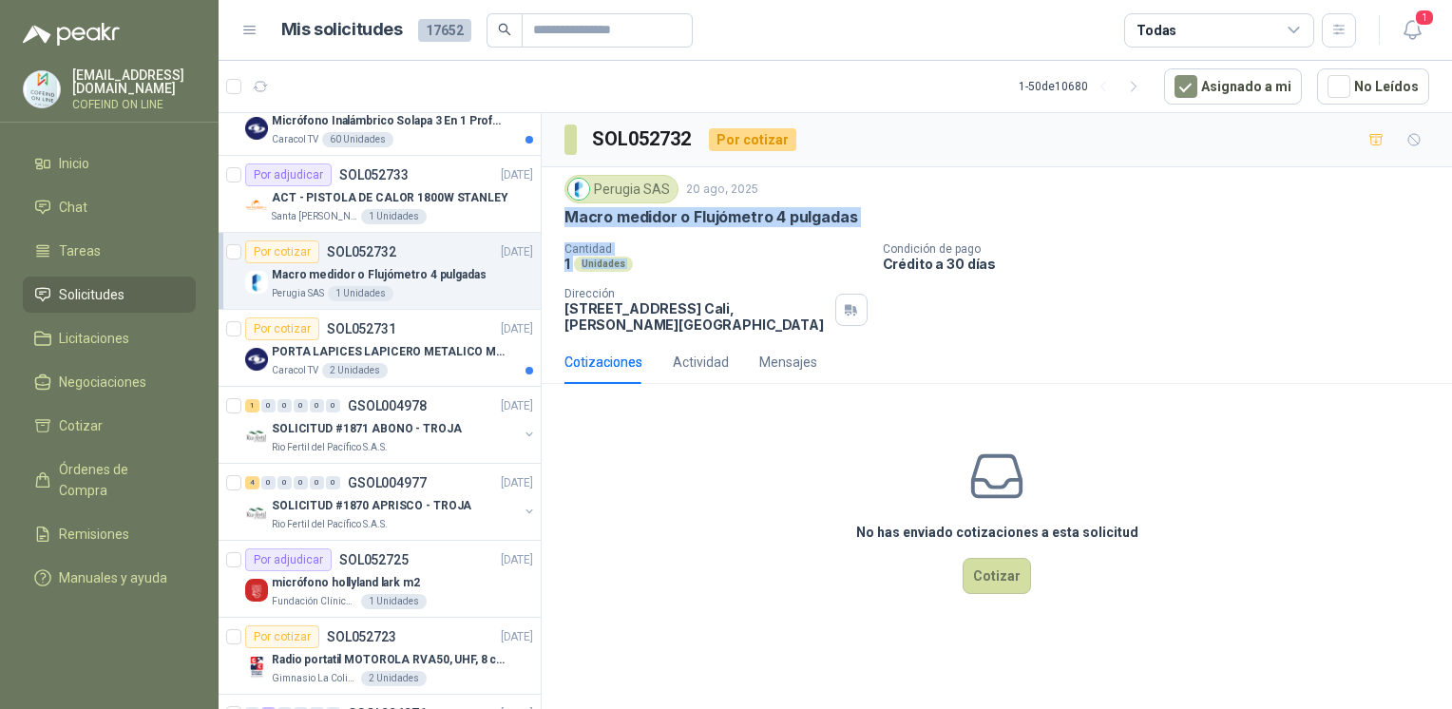
drag, startPoint x: 561, startPoint y: 214, endPoint x: 878, endPoint y: 234, distance: 317.9
click at [878, 234] on div "Perugia SAS [DATE] Macro medidor o Flujómetro 4 pulgadas Cantidad 1 Unidades Co…" at bounding box center [997, 253] width 910 height 173
copy div "Macro medidor o Flujómetro 4 pulgadas Cantidad 1 Unidades"
click at [658, 242] on p "Cantidad" at bounding box center [715, 248] width 303 height 13
drag, startPoint x: 694, startPoint y: 215, endPoint x: 768, endPoint y: 226, distance: 75.0
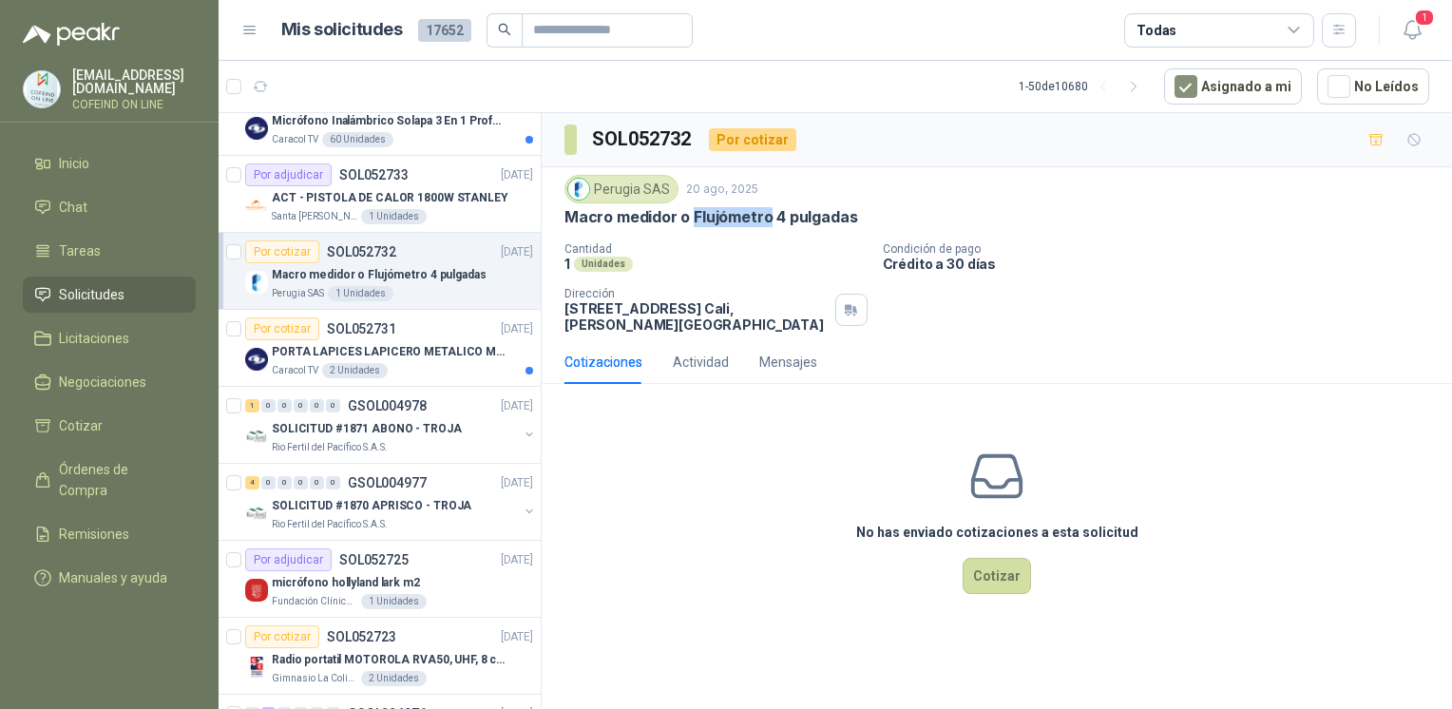
click at [768, 226] on div "Perugia SAS [DATE] Macro medidor o Flujómetro 4 pulgadas Cantidad 1 Unidades Co…" at bounding box center [996, 254] width 865 height 158
copy p "Flujómetro"
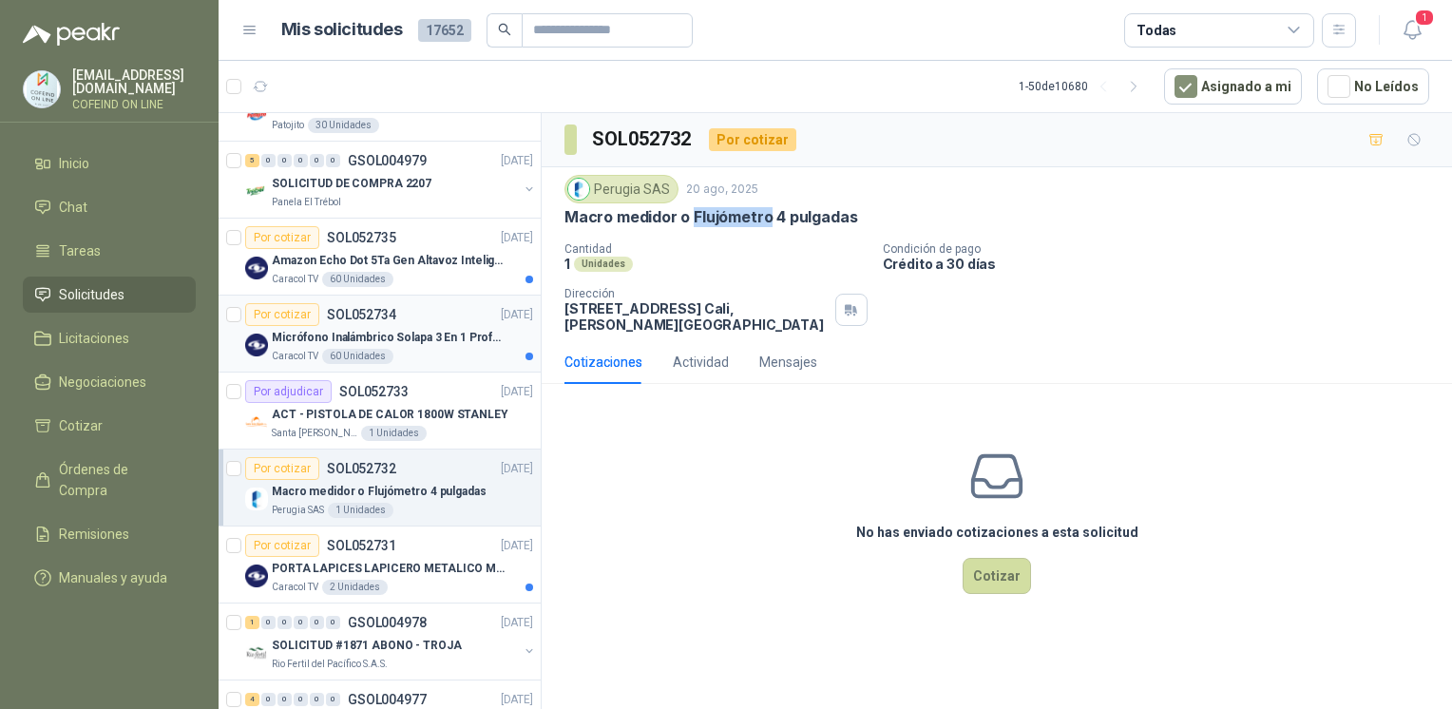
scroll to position [518, 0]
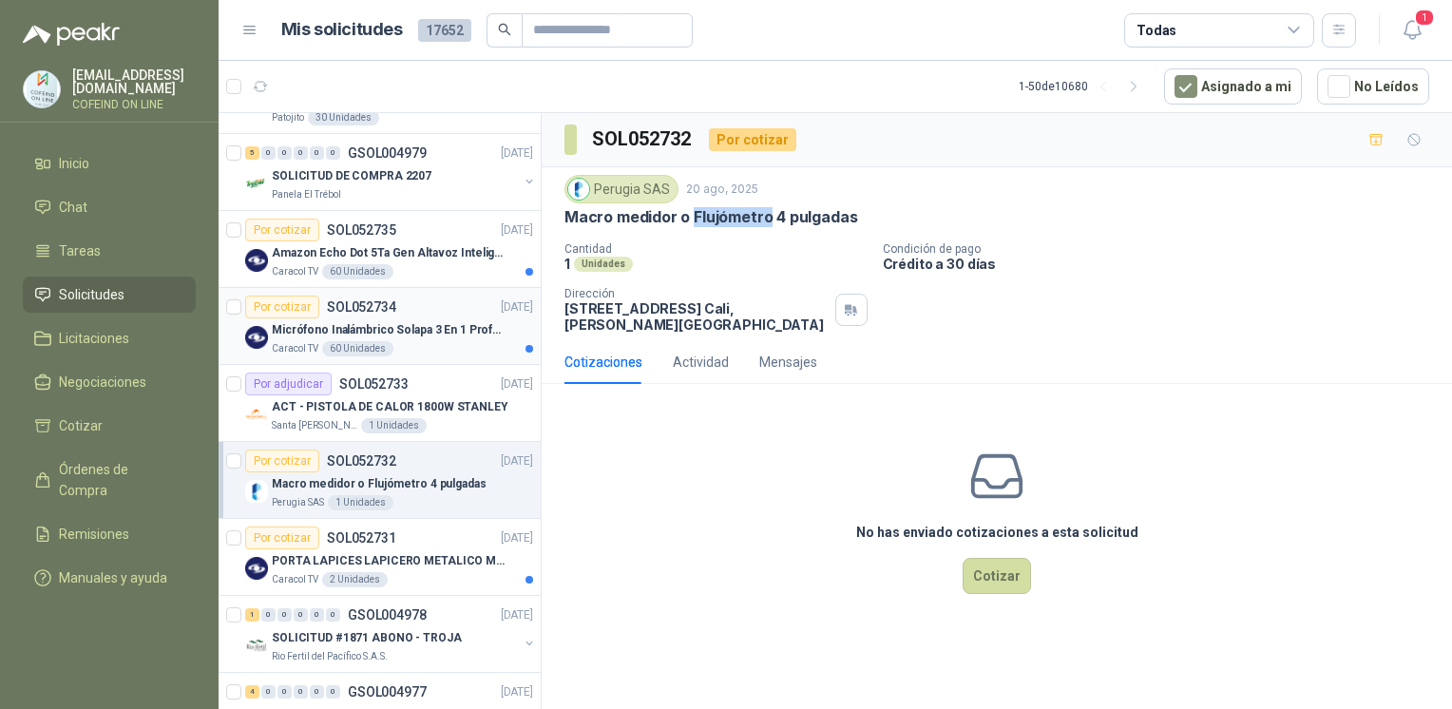
click at [426, 352] on div "Caracol TV 60 Unidades" at bounding box center [402, 348] width 261 height 15
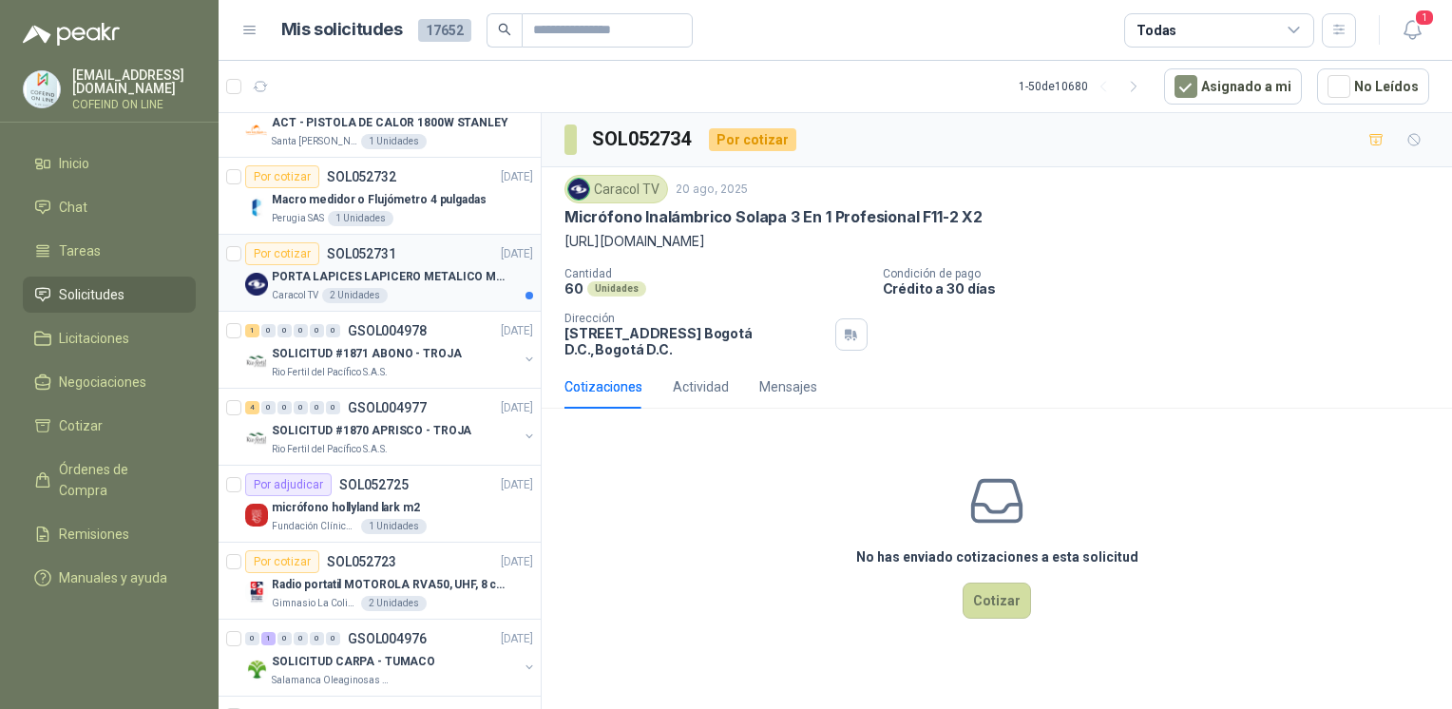
scroll to position [806, 0]
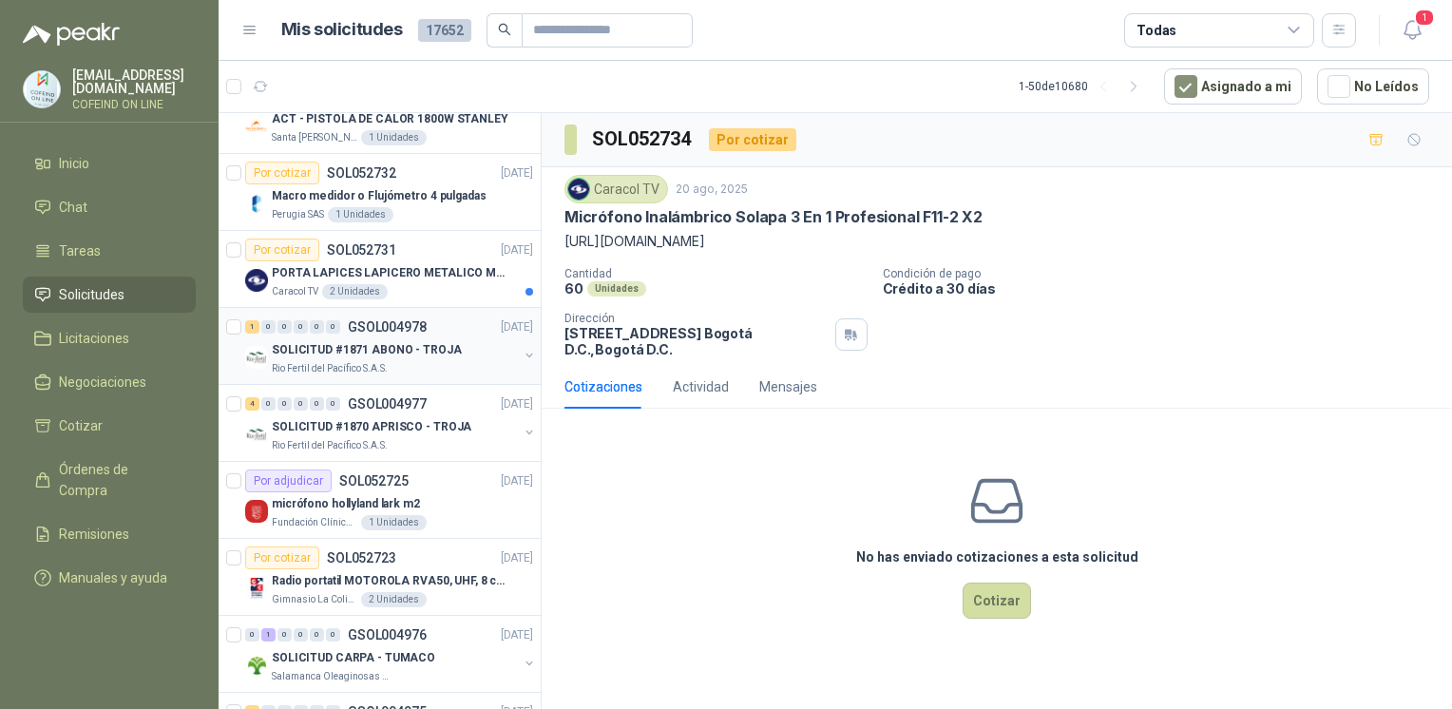
click at [437, 365] on div "Rio Fertil del Pacífico S.A.S." at bounding box center [395, 368] width 246 height 15
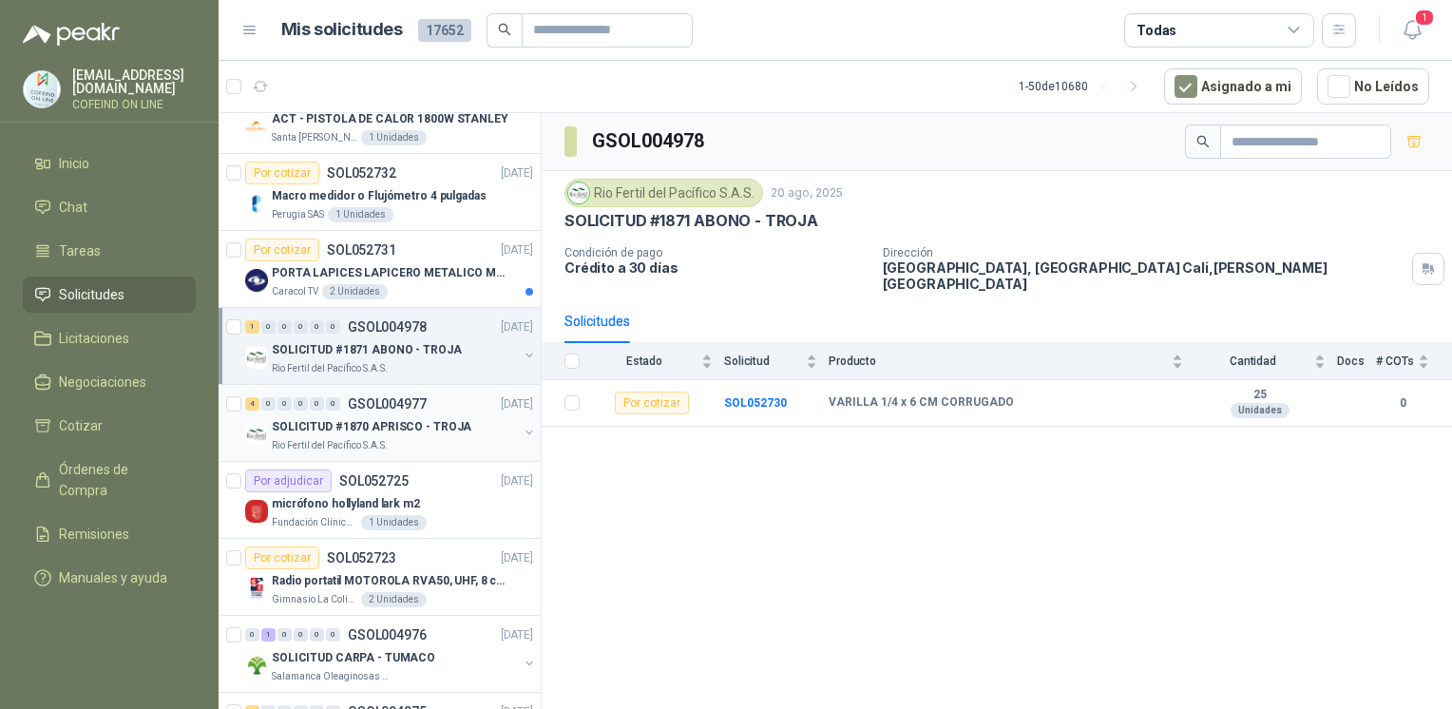
click at [456, 428] on p "SOLICITUD #1870 APRISCO - TROJA" at bounding box center [372, 427] width 200 height 18
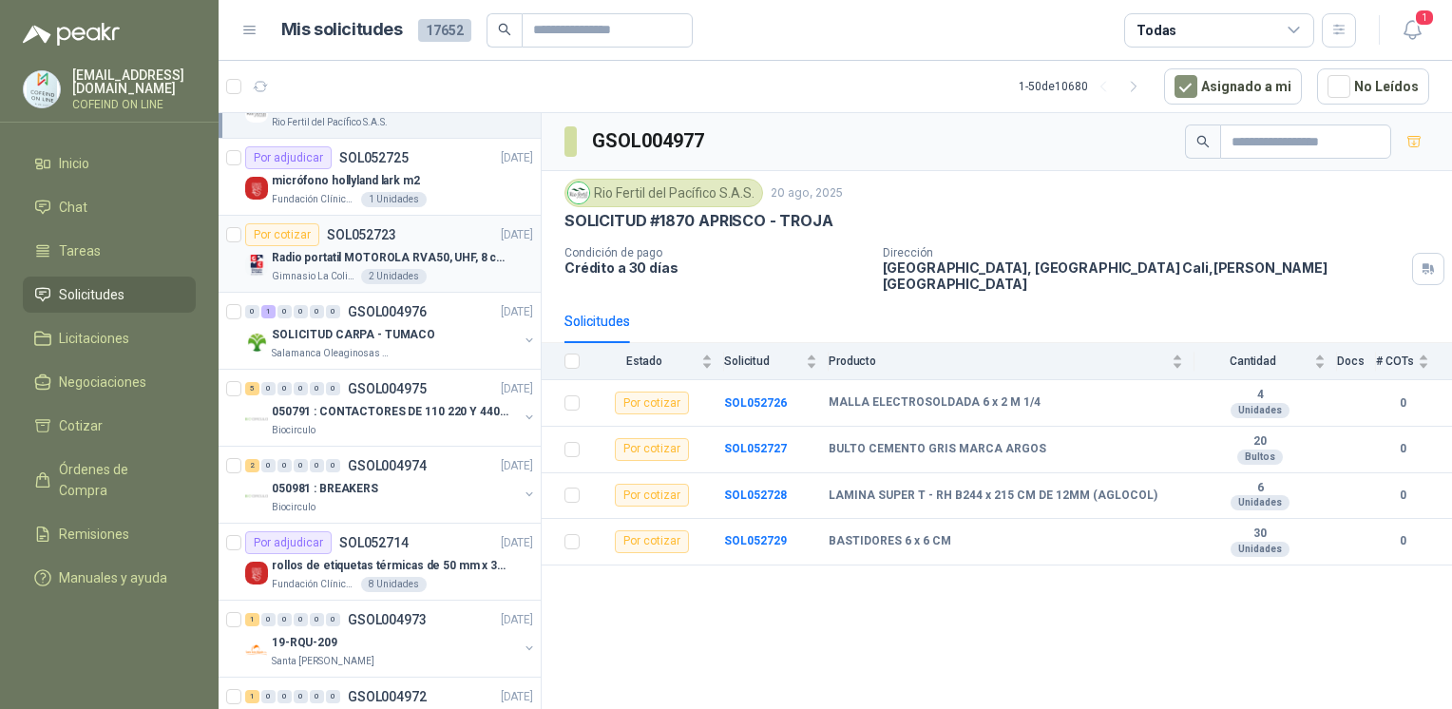
scroll to position [1140, 0]
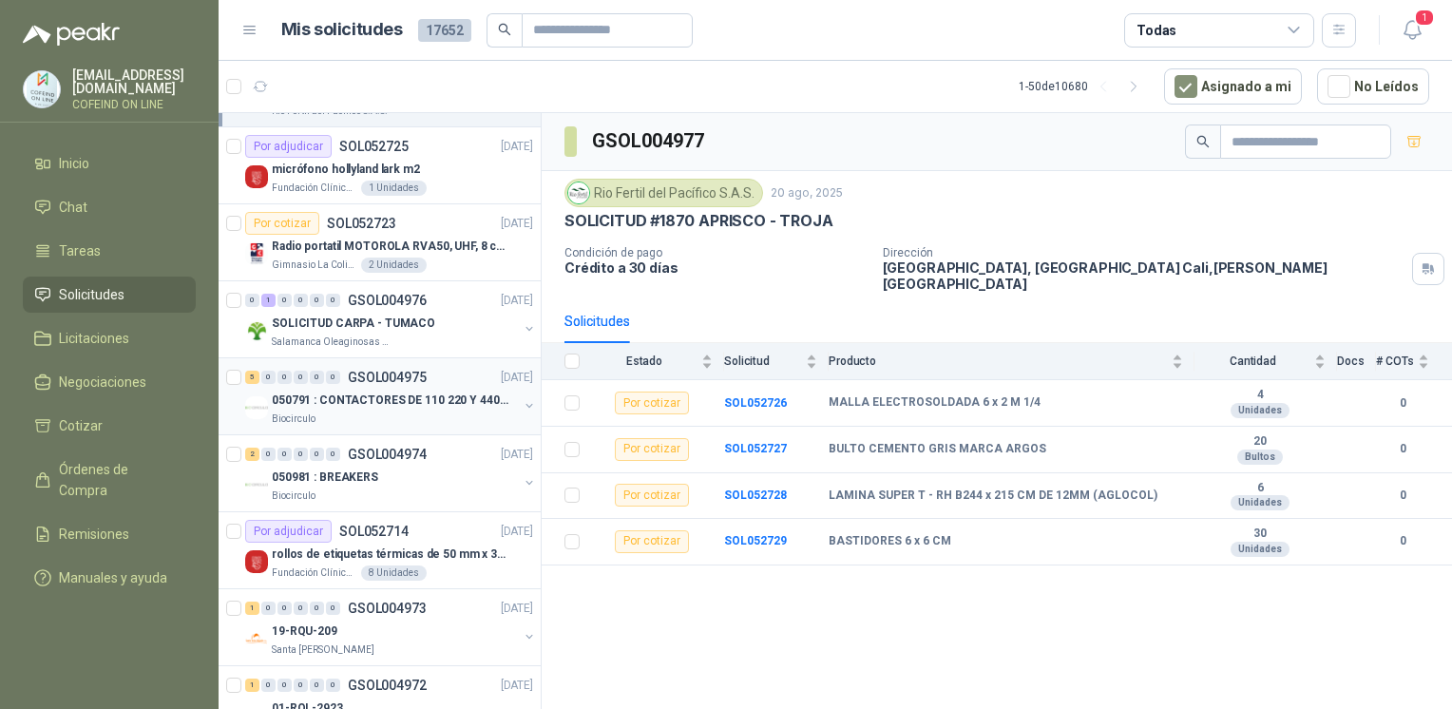
click at [357, 376] on p "GSOL004975" at bounding box center [387, 377] width 79 height 13
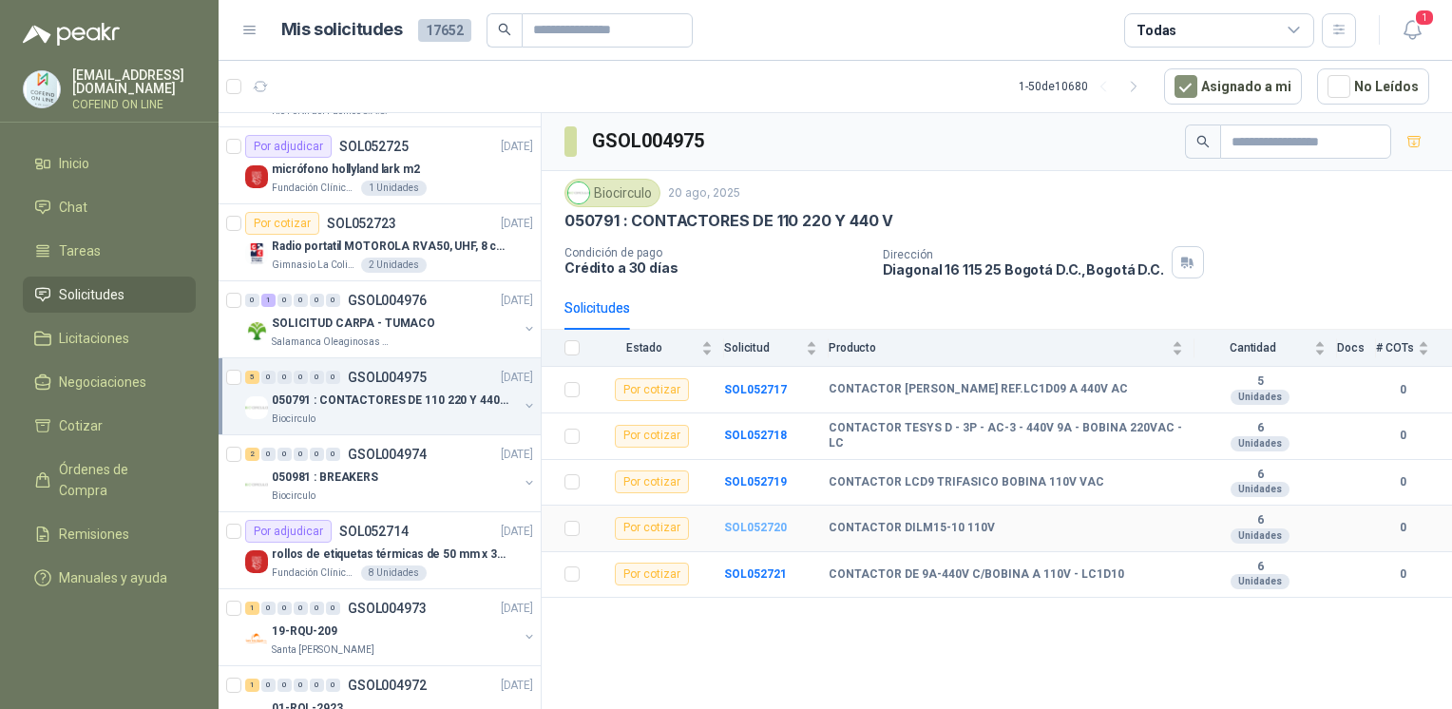
click at [769, 526] on b "SOL052720" at bounding box center [755, 527] width 63 height 13
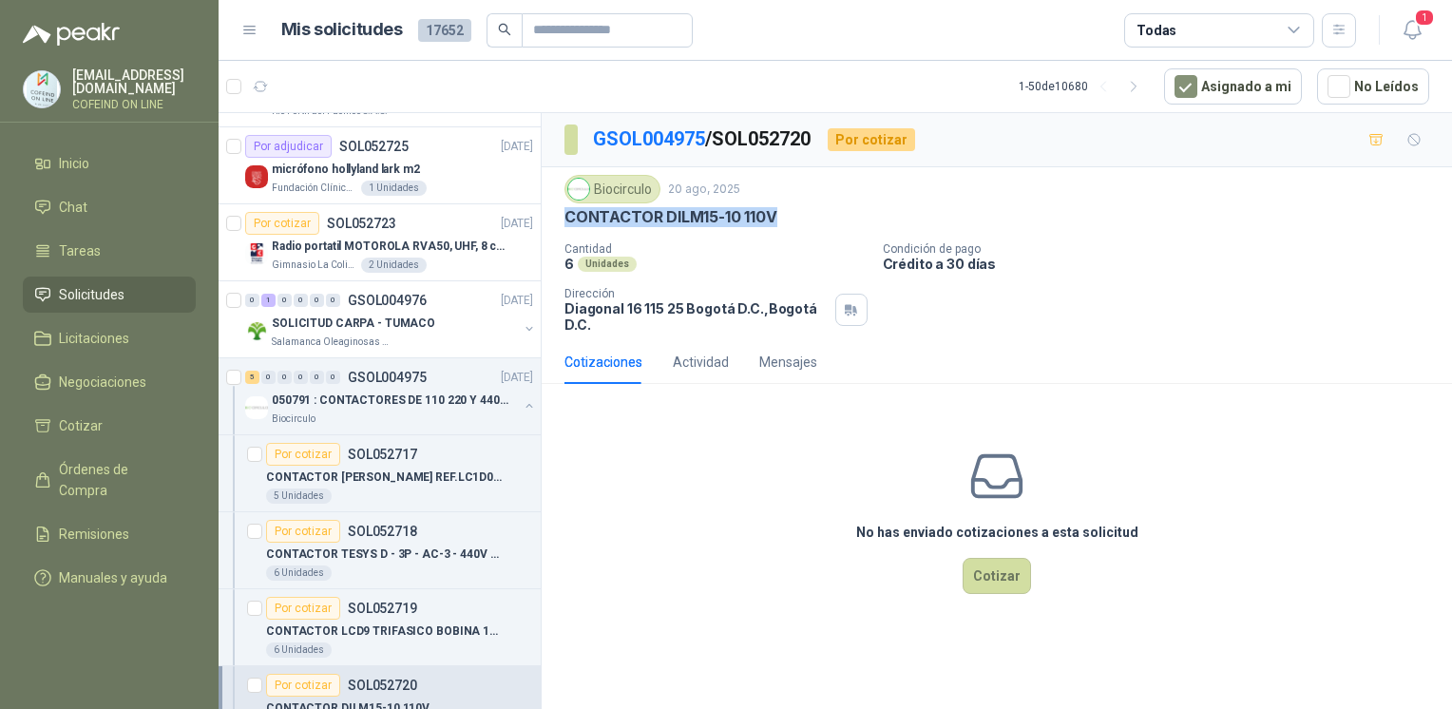
drag, startPoint x: 562, startPoint y: 215, endPoint x: 817, endPoint y: 223, distance: 254.8
click at [817, 223] on div "Biocirculo [DATE] CONTACTOR DILM15-10 110V Cantidad 6 Unidades Condición de pag…" at bounding box center [997, 253] width 910 height 173
copy p "CONTACTOR DILM15-10 110V"
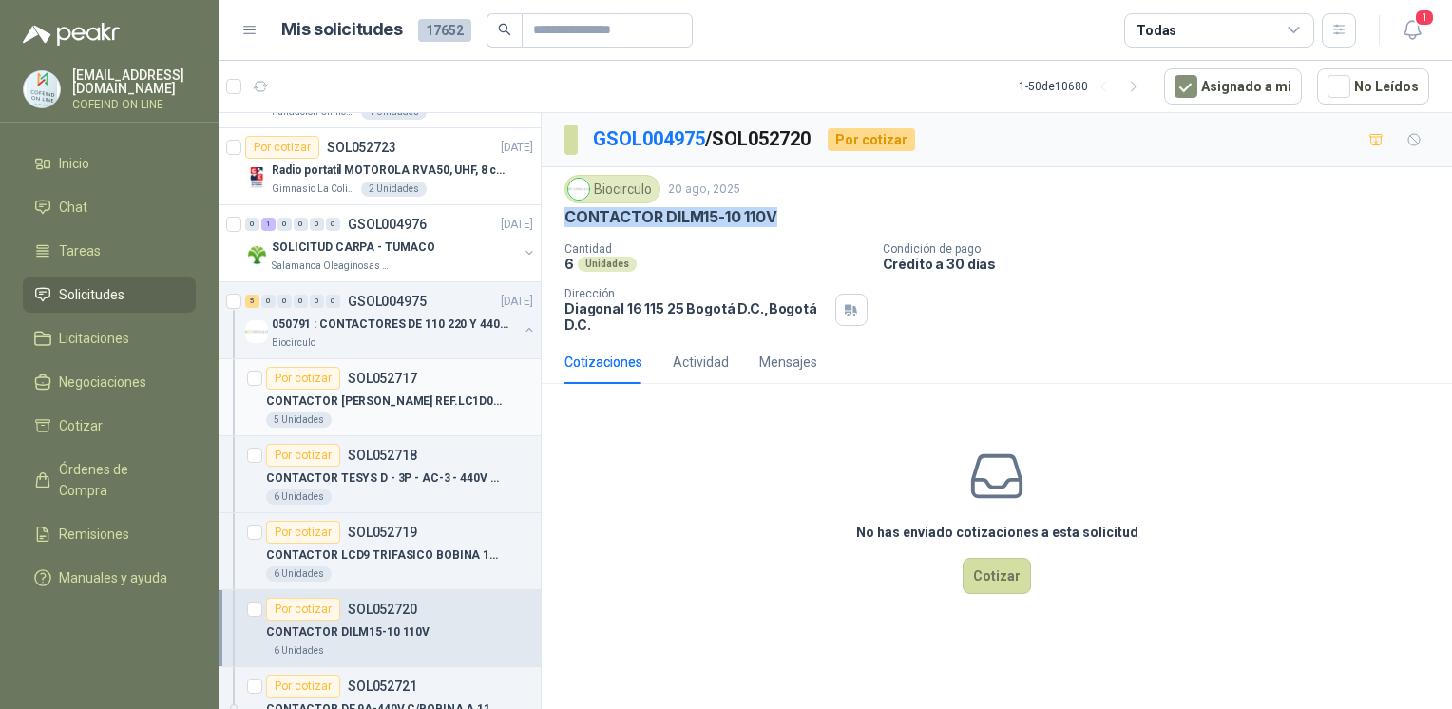
scroll to position [1223, 0]
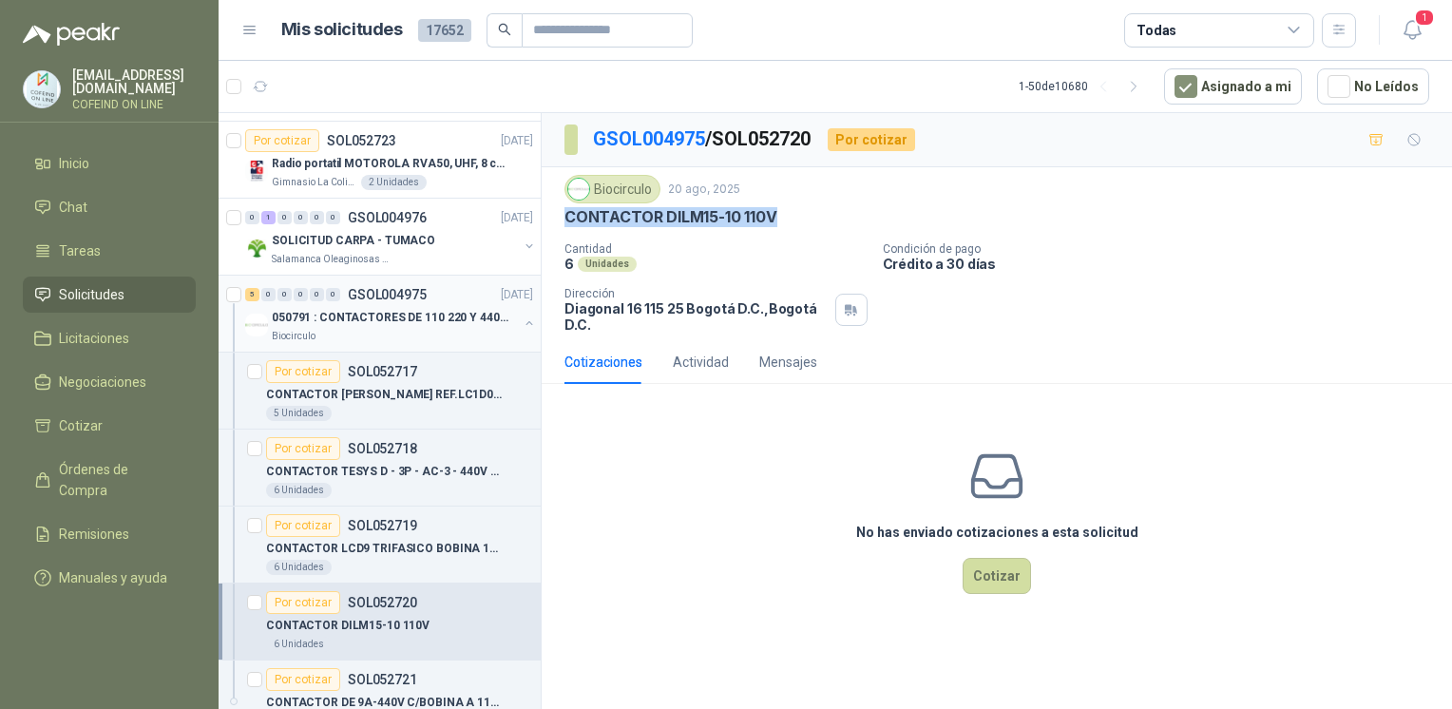
click at [467, 329] on div "Biocirculo" at bounding box center [395, 336] width 246 height 15
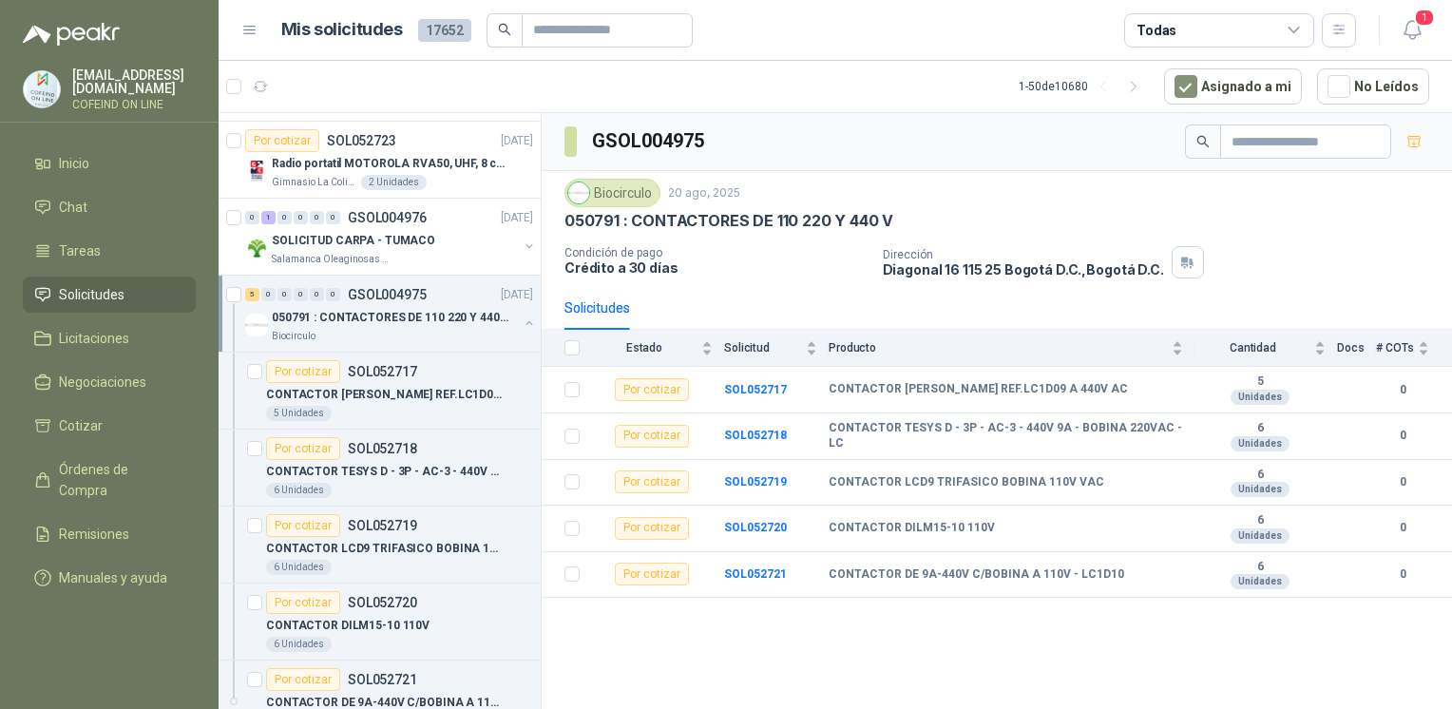
click at [467, 329] on div "Biocirculo" at bounding box center [395, 336] width 246 height 15
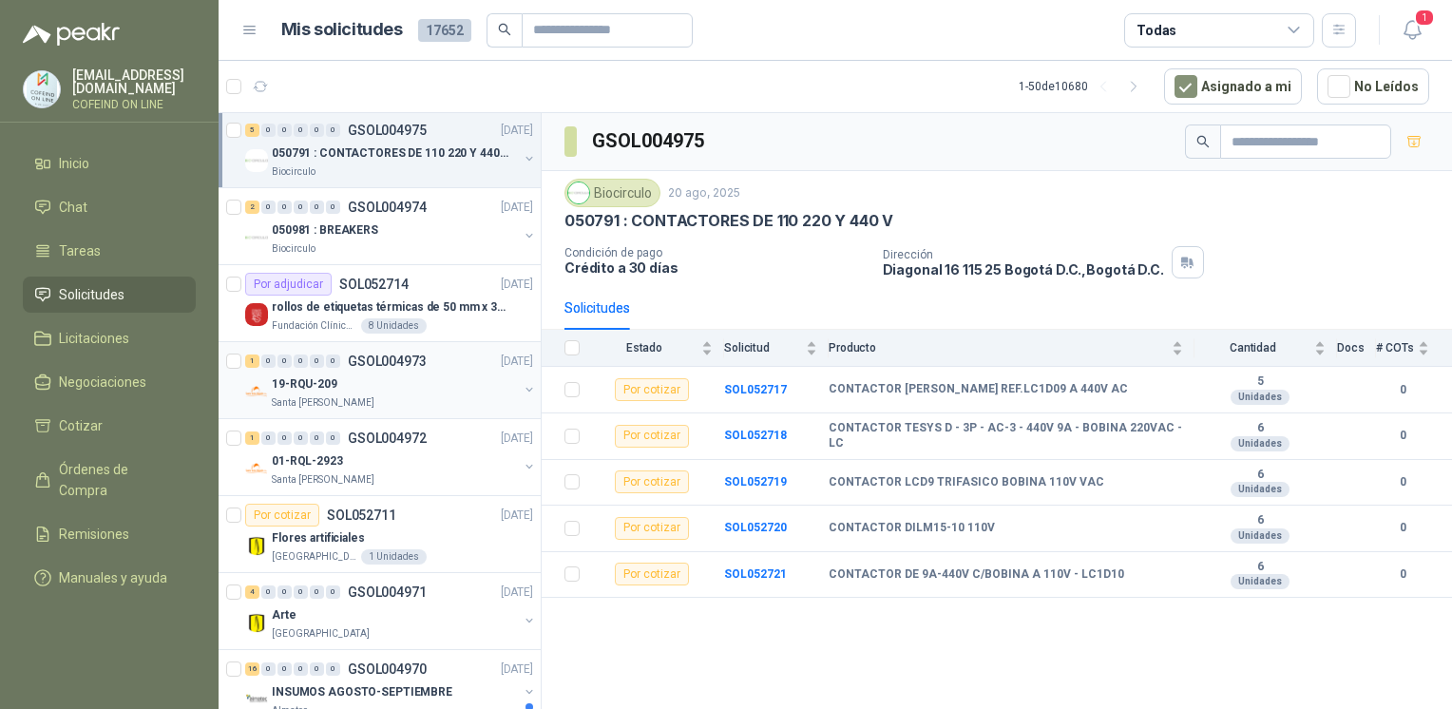
scroll to position [1393, 0]
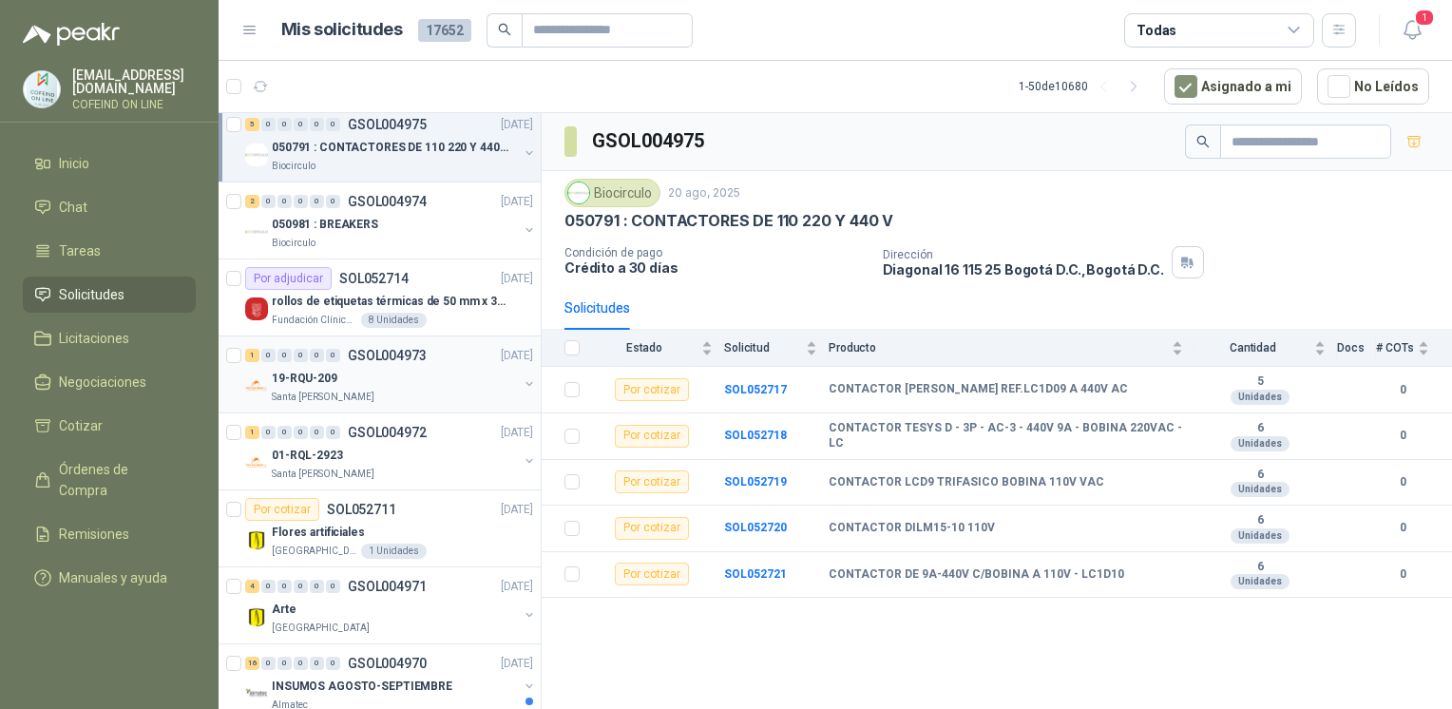
click at [389, 382] on div "19-RQU-209" at bounding box center [395, 378] width 246 height 23
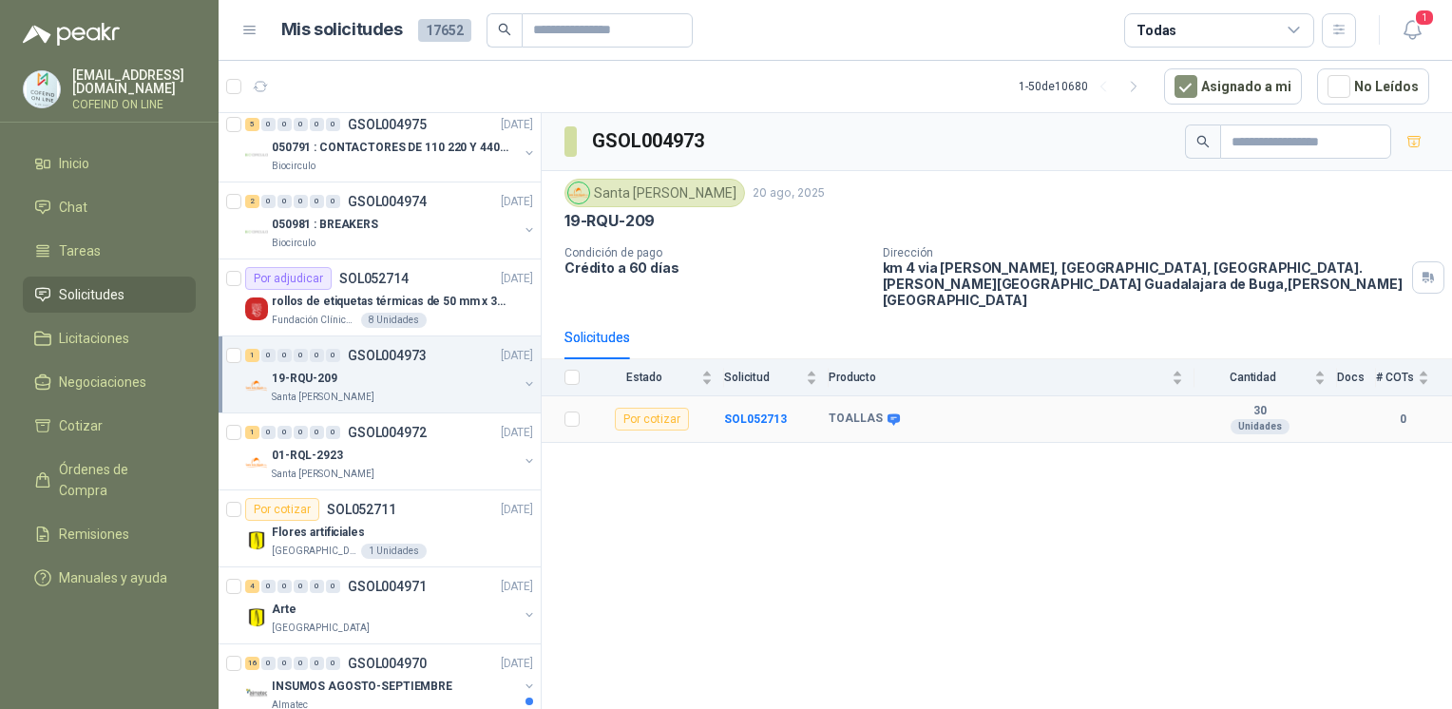
click at [853, 411] on b "TOALLAS" at bounding box center [855, 418] width 54 height 15
click at [770, 412] on b "SOL052713" at bounding box center [755, 418] width 63 height 13
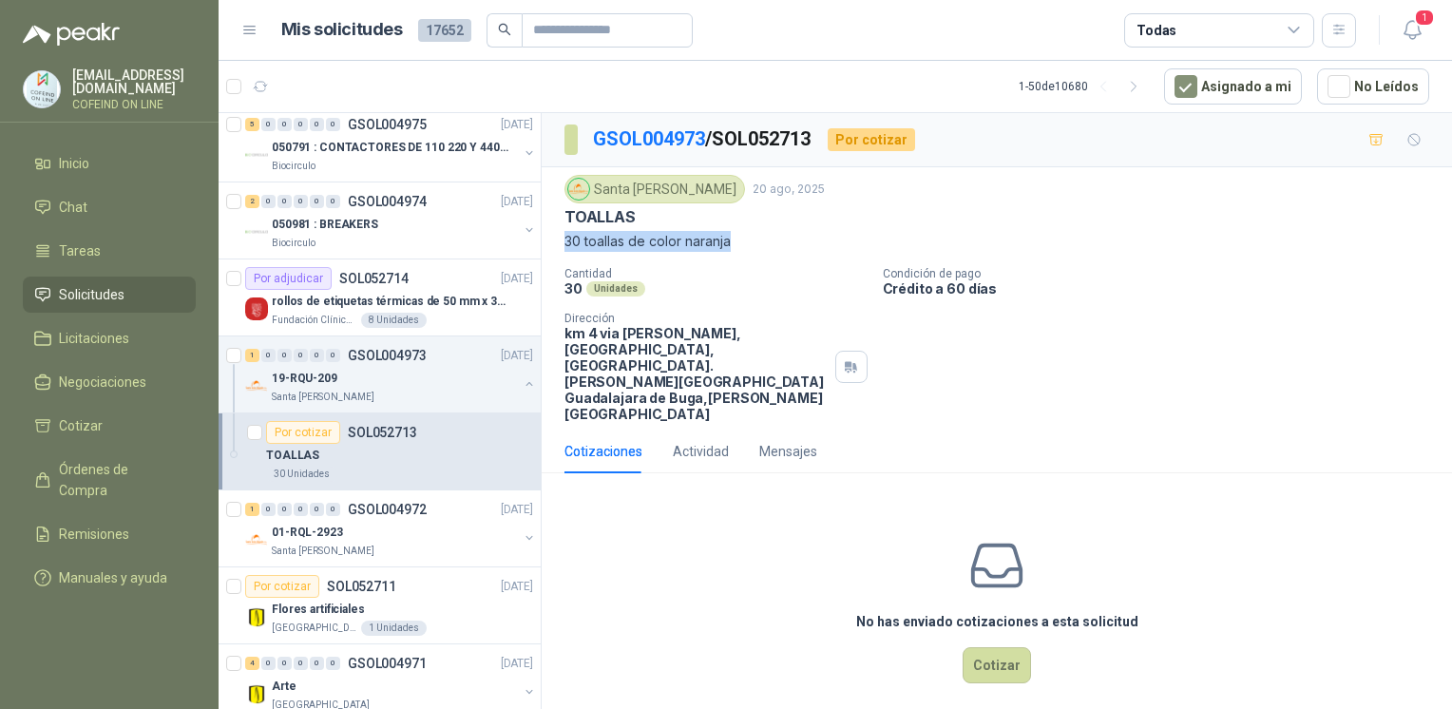
drag, startPoint x: 739, startPoint y: 242, endPoint x: 562, endPoint y: 230, distance: 177.1
click at [562, 230] on div "Santa [PERSON_NAME] [DATE] TOALLAS 30 toallas de color naranja Cantidad 30 Unid…" at bounding box center [997, 298] width 910 height 262
copy p "30 toallas de color naranja"
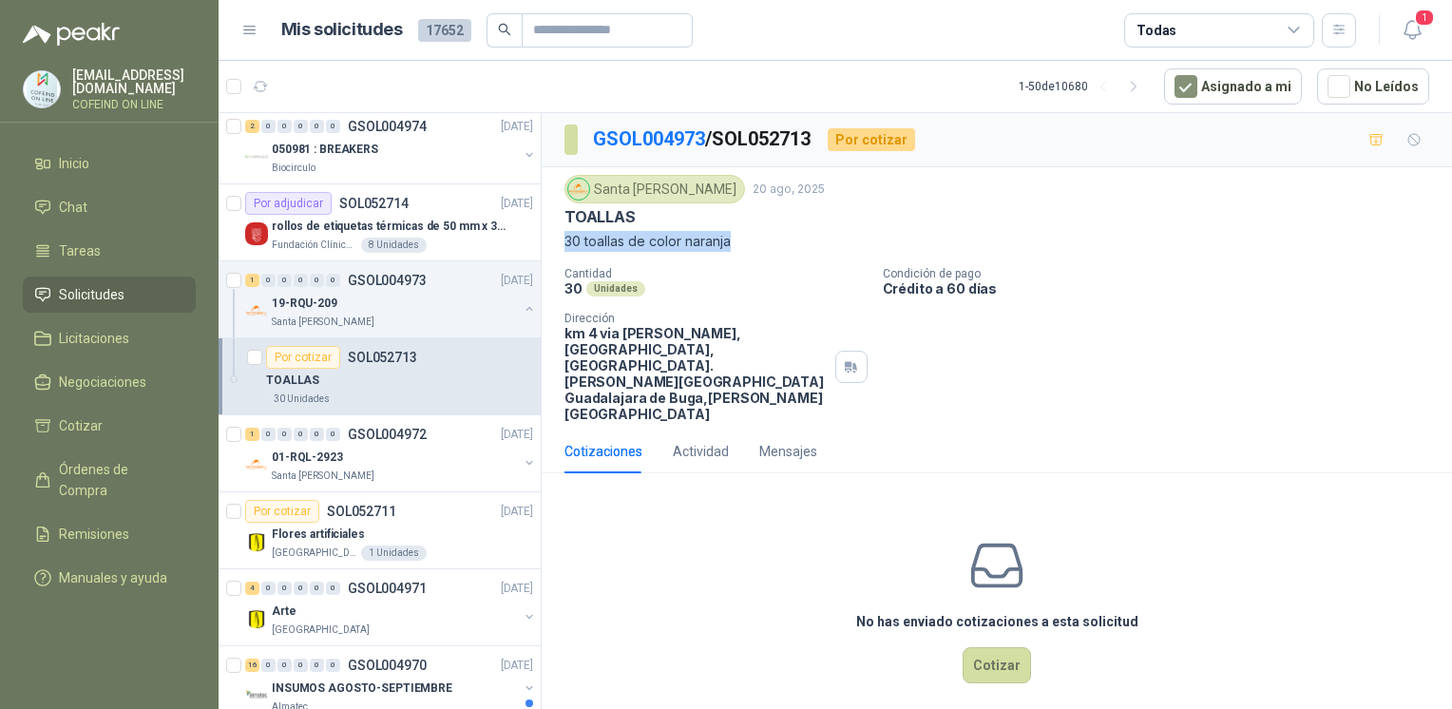
scroll to position [1627, 0]
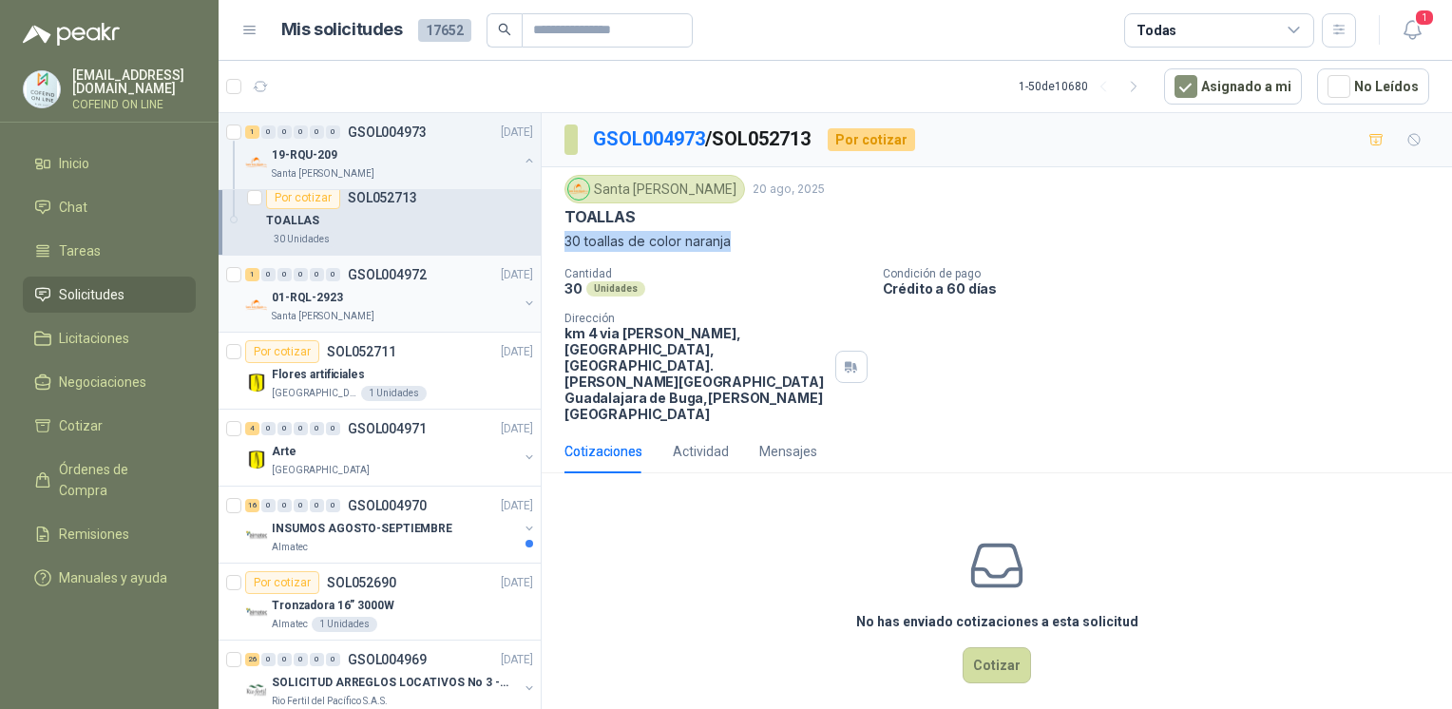
click at [327, 289] on p "01-RQL-2923" at bounding box center [307, 298] width 71 height 18
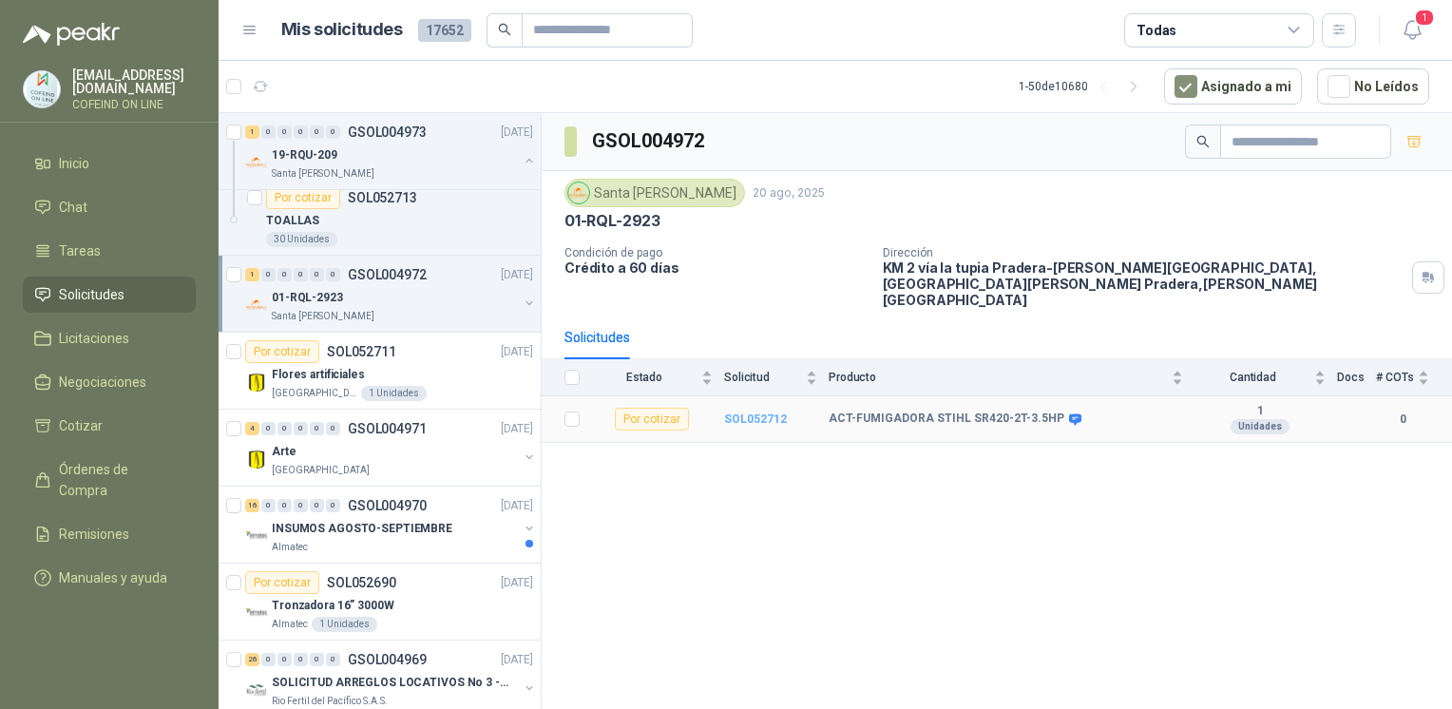
click at [750, 412] on b "SOL052712" at bounding box center [755, 418] width 63 height 13
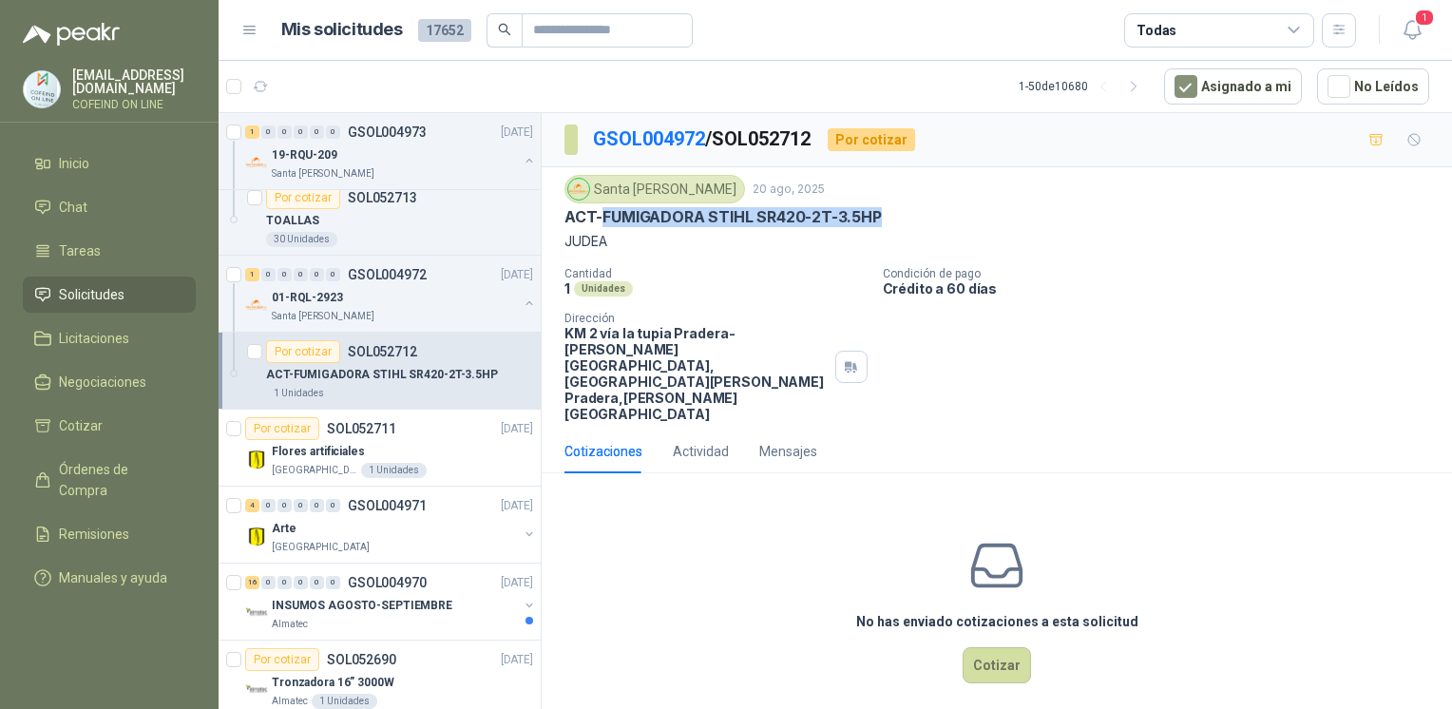
drag, startPoint x: 821, startPoint y: 232, endPoint x: 604, endPoint y: 215, distance: 217.3
click at [604, 215] on div "ACT-FUMIGADORA STIHL SR420-2T-3.5HP" at bounding box center [996, 217] width 865 height 20
